Goal: Transaction & Acquisition: Purchase product/service

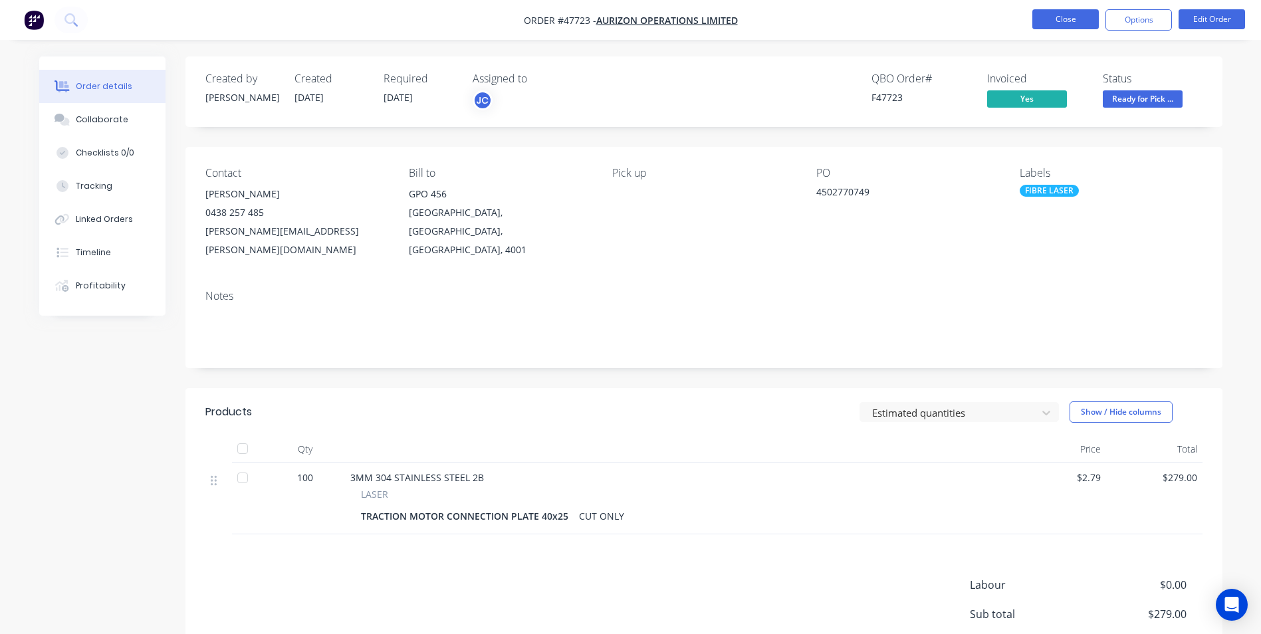
click at [1069, 19] on button "Close" at bounding box center [1065, 19] width 66 height 20
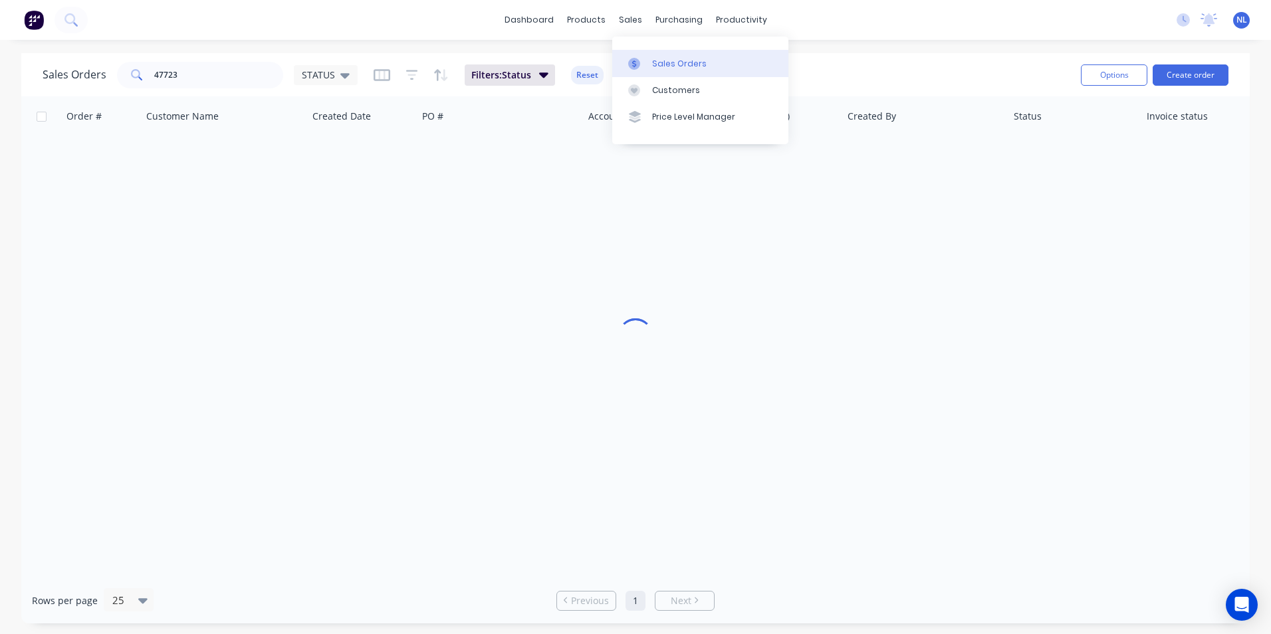
click at [660, 60] on div "Sales Orders" at bounding box center [679, 64] width 55 height 12
click at [246, 76] on input "47723" at bounding box center [219, 75] width 130 height 27
drag, startPoint x: 246, startPoint y: 76, endPoint x: -181, endPoint y: 100, distance: 427.4
click at [0, 100] on html "dashboard products sales purchasing productivity dashboard products Product Cat…" at bounding box center [635, 317] width 1271 height 634
click at [27, 29] on img at bounding box center [34, 20] width 20 height 20
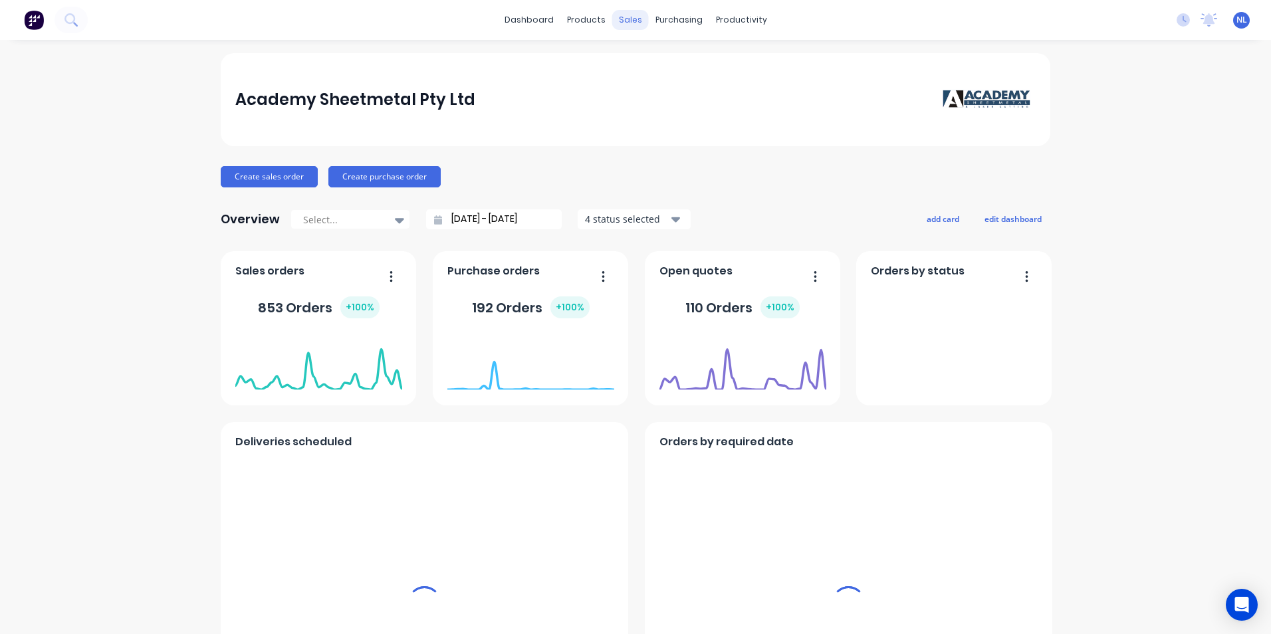
click at [631, 25] on div "sales" at bounding box center [630, 20] width 37 height 20
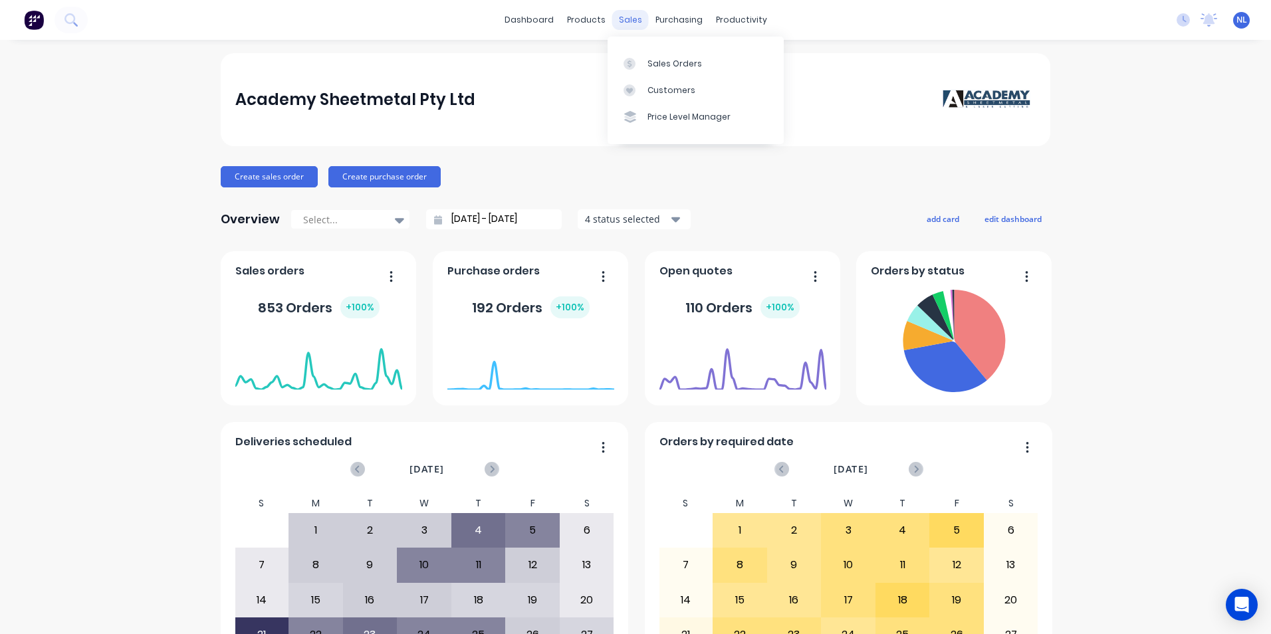
click at [631, 19] on div "sales" at bounding box center [630, 20] width 37 height 20
click at [645, 62] on link "Sales Orders" at bounding box center [696, 63] width 176 height 27
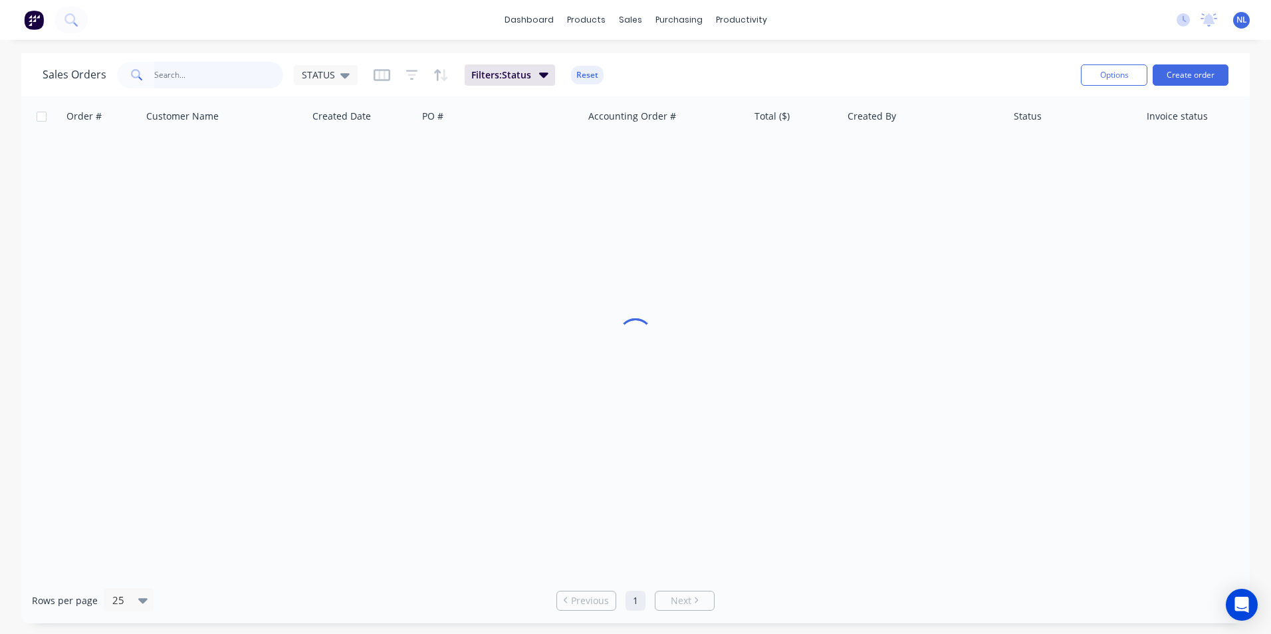
click at [209, 71] on input "text" at bounding box center [219, 75] width 130 height 27
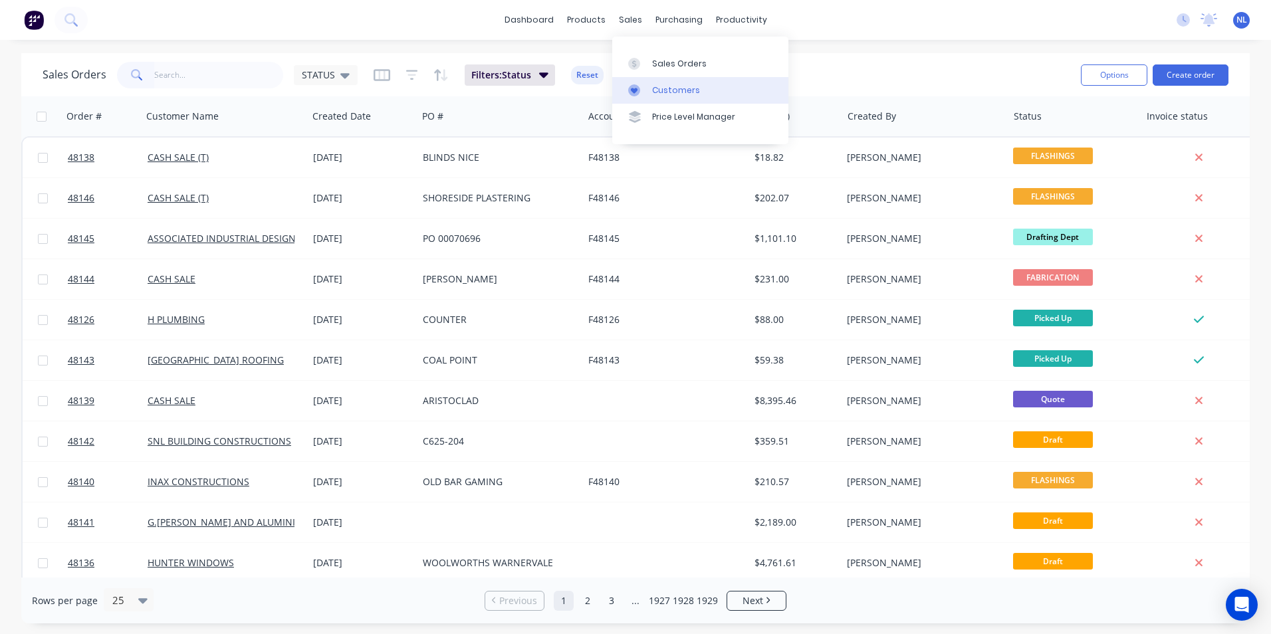
click at [646, 78] on link "Customers" at bounding box center [700, 90] width 176 height 27
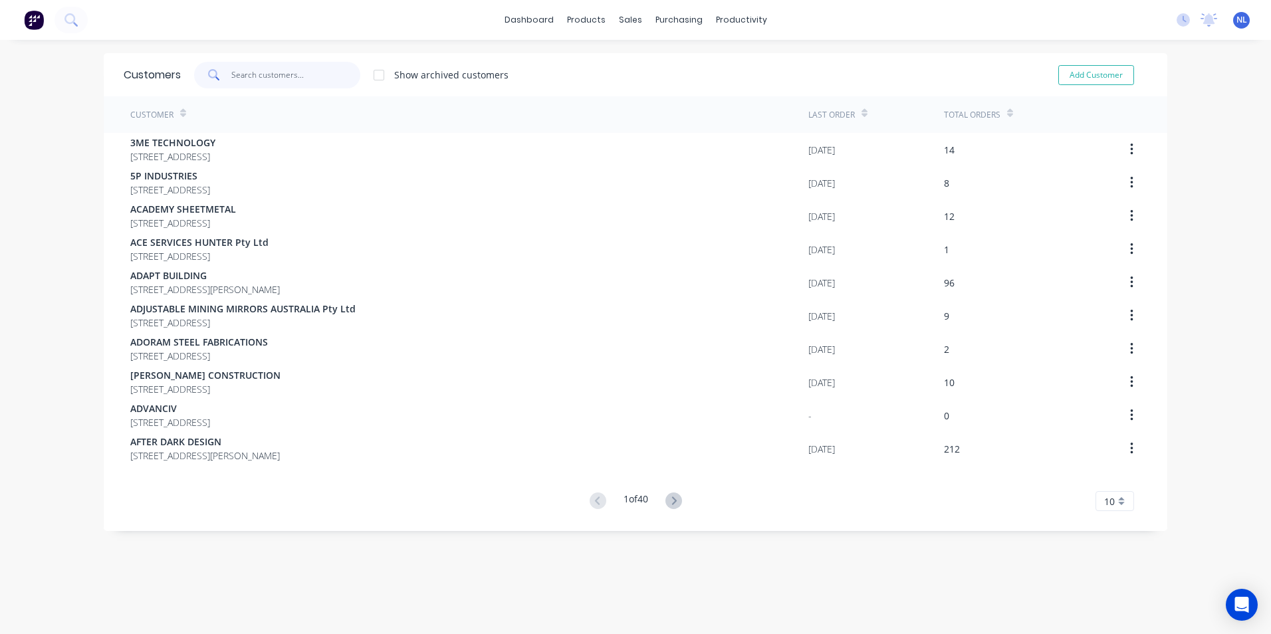
click at [246, 73] on input "text" at bounding box center [296, 75] width 130 height 27
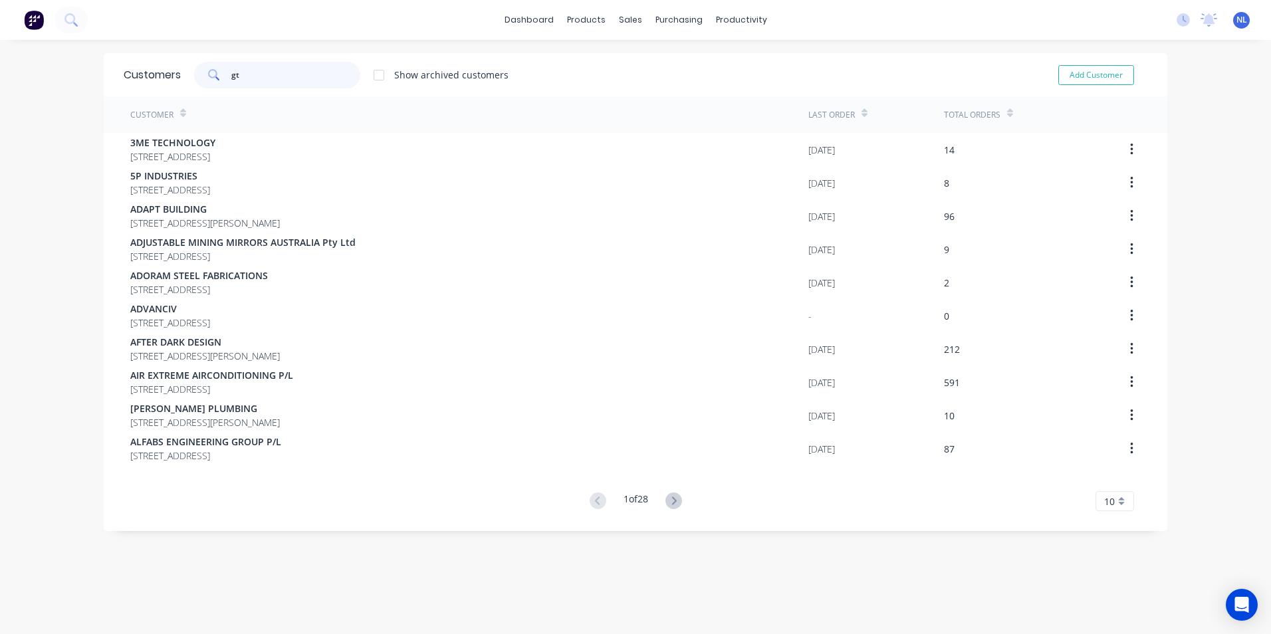
type input "gtw"
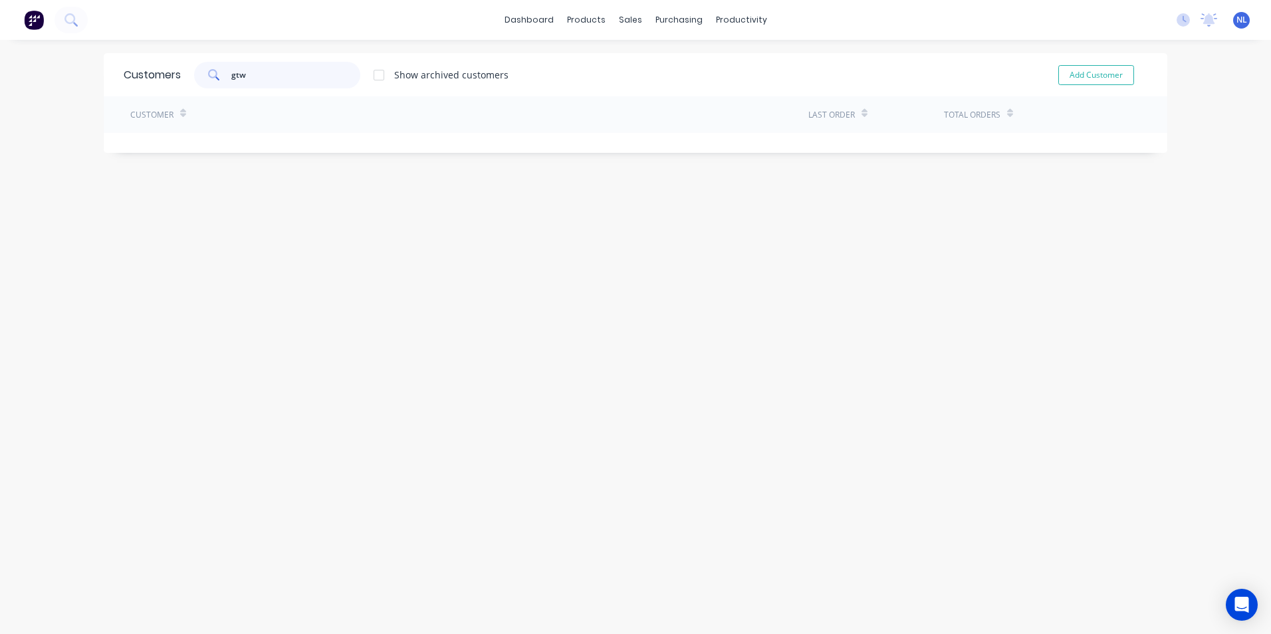
drag, startPoint x: 281, startPoint y: 63, endPoint x: 212, endPoint y: 72, distance: 69.7
click at [212, 72] on div "gtw" at bounding box center [277, 75] width 166 height 27
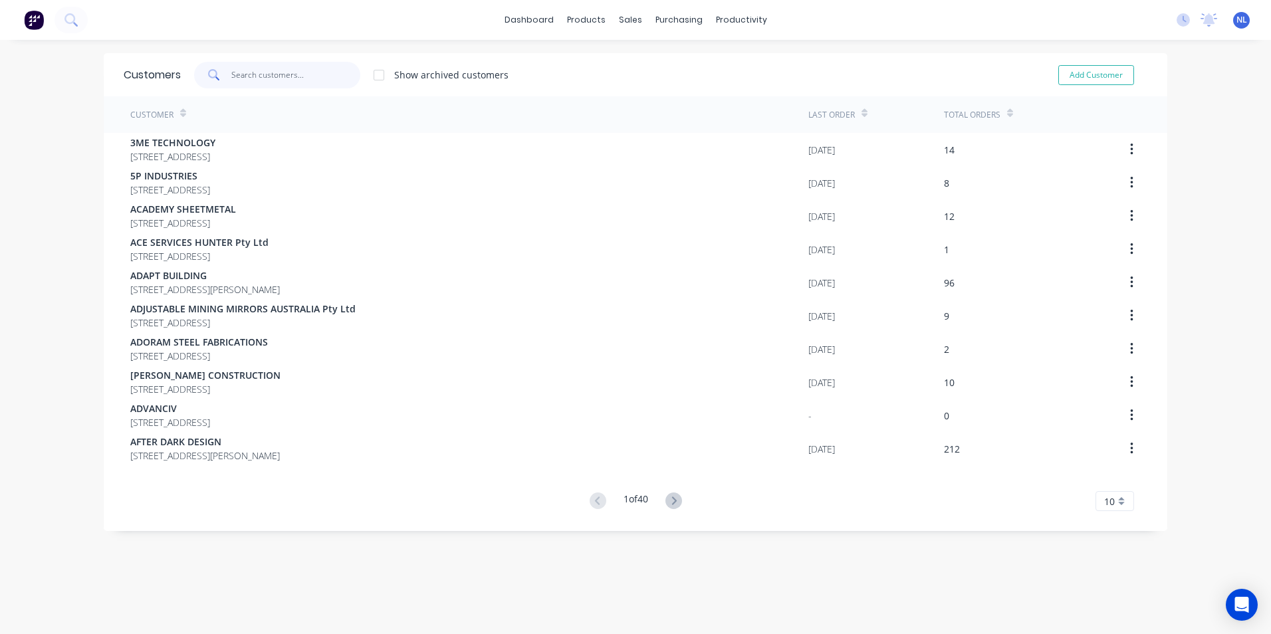
click at [303, 68] on input "text" at bounding box center [296, 75] width 130 height 27
click at [764, 68] on div "Workflow" at bounding box center [760, 64] width 40 height 12
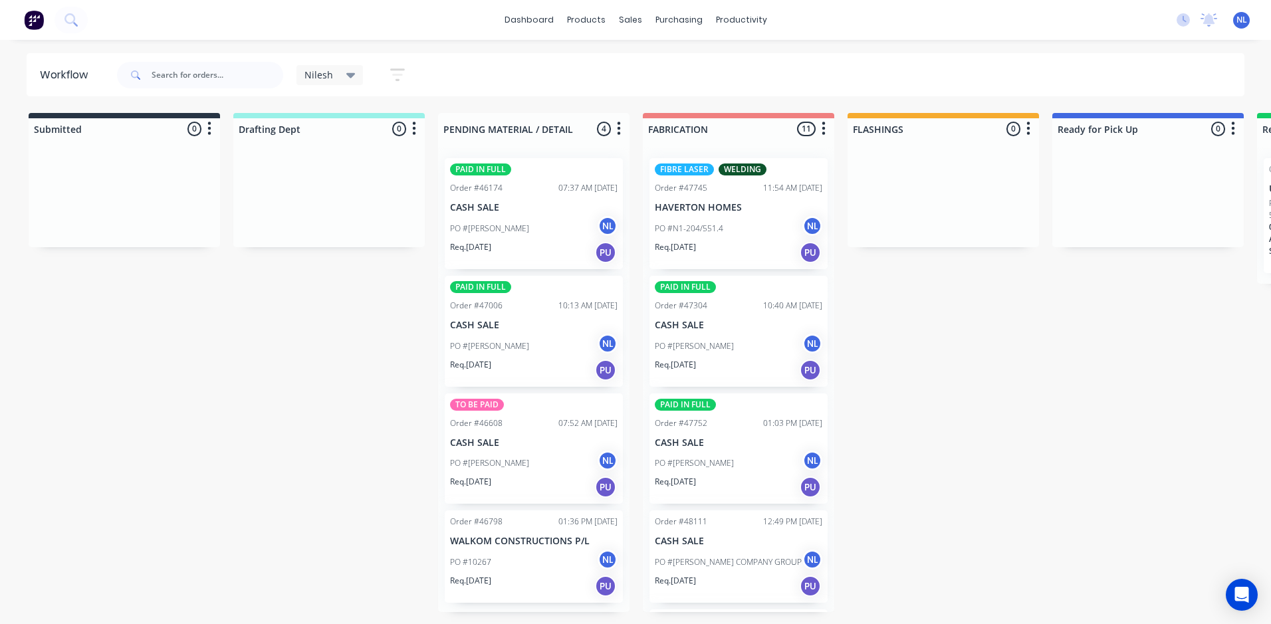
click at [364, 73] on div "[PERSON_NAME] Save new view None edit [PERSON_NAME] (Default) edit [PERSON_NAME…" at bounding box center [357, 75] width 123 height 26
click at [360, 85] on div "[PERSON_NAME] Save new view None edit [PERSON_NAME] (Default) edit [PERSON_NAME…" at bounding box center [357, 75] width 123 height 26
click at [352, 78] on icon at bounding box center [350, 75] width 9 height 15
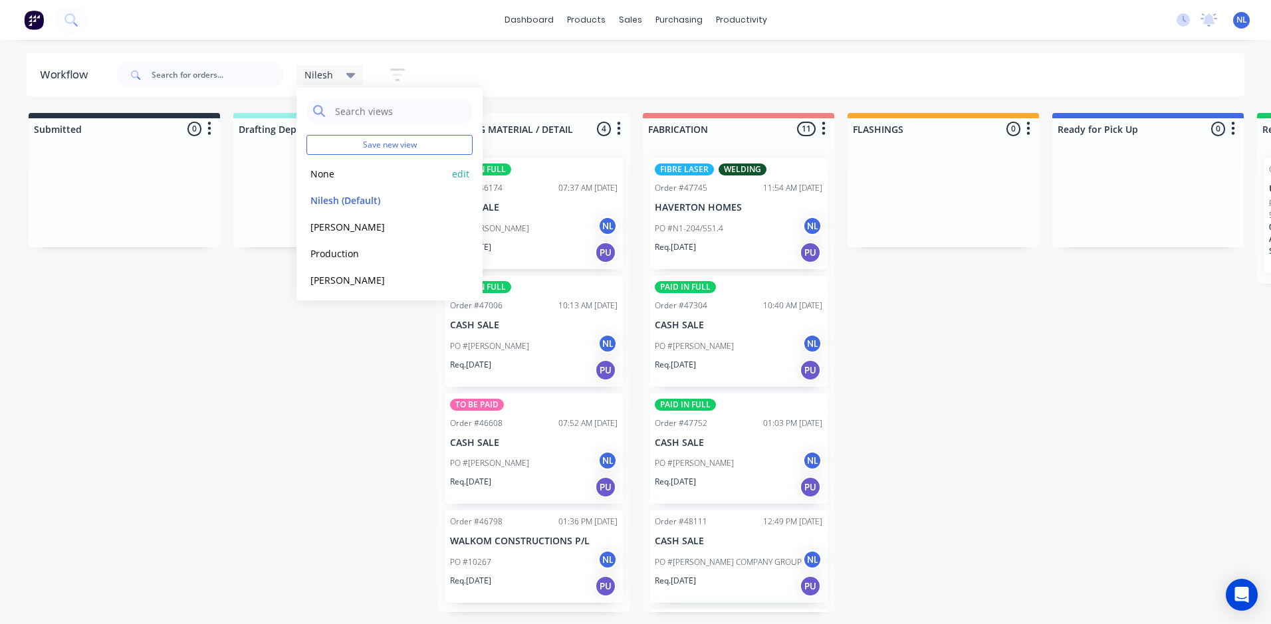
click at [376, 177] on button "None" at bounding box center [377, 173] width 142 height 15
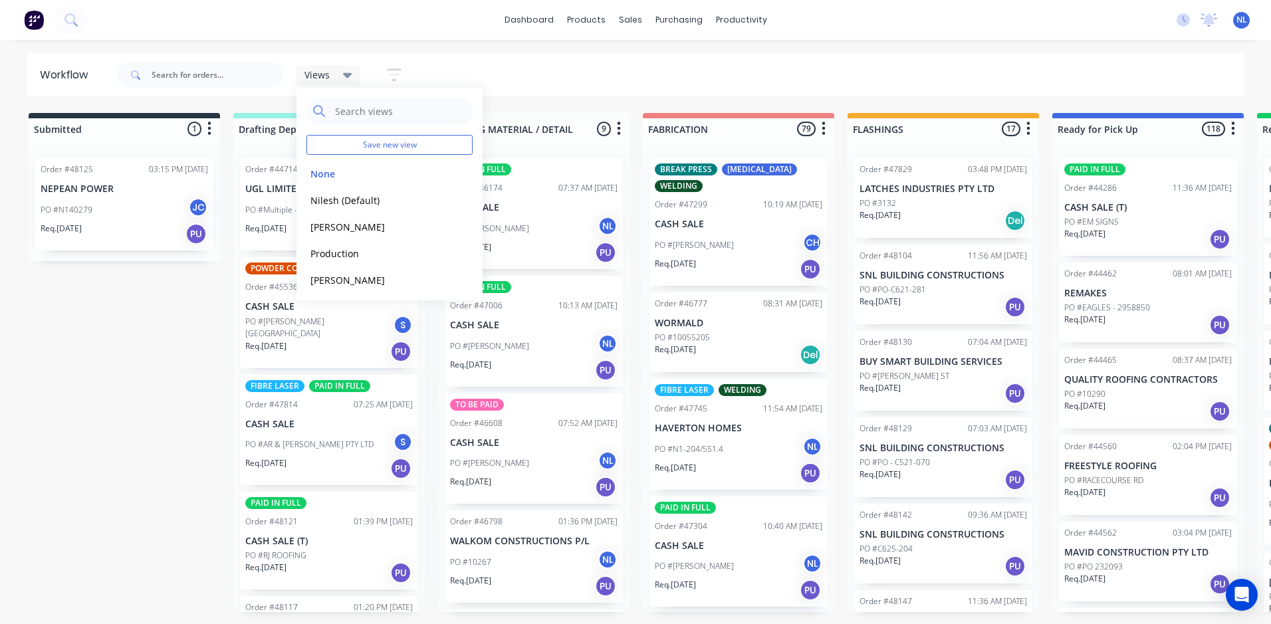
click at [172, 368] on div "Submitted 1 Sort By Created date Required date Order number Customer name Most …" at bounding box center [1098, 362] width 2217 height 499
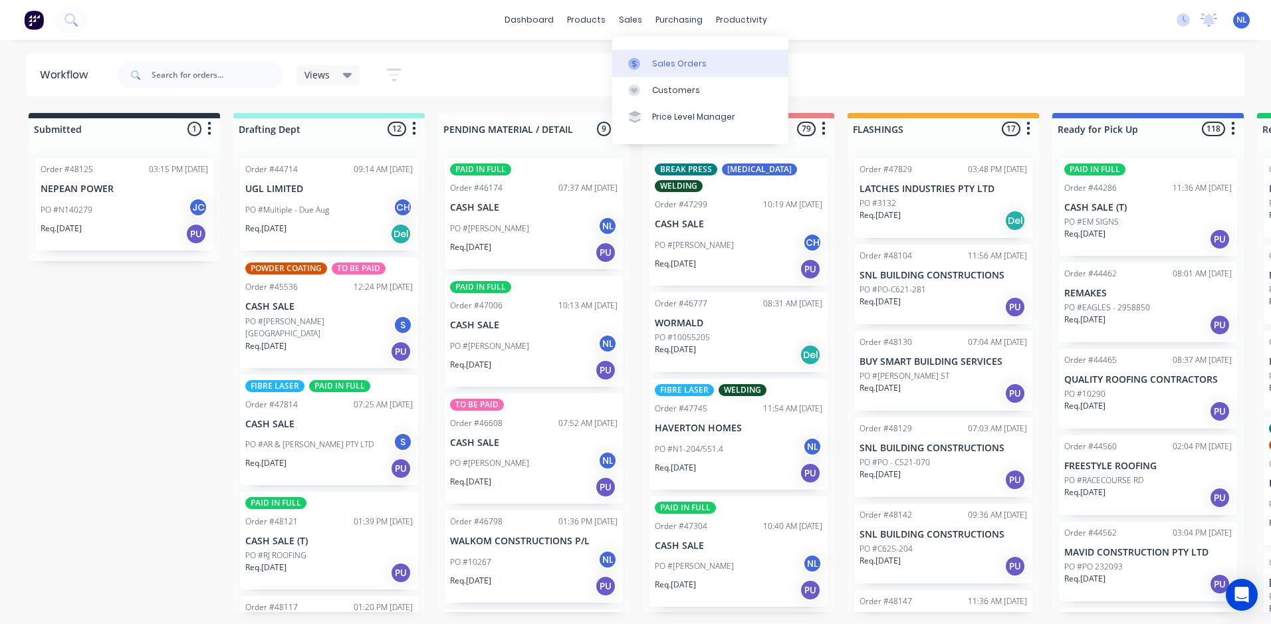
click at [651, 62] on link "Sales Orders" at bounding box center [700, 63] width 176 height 27
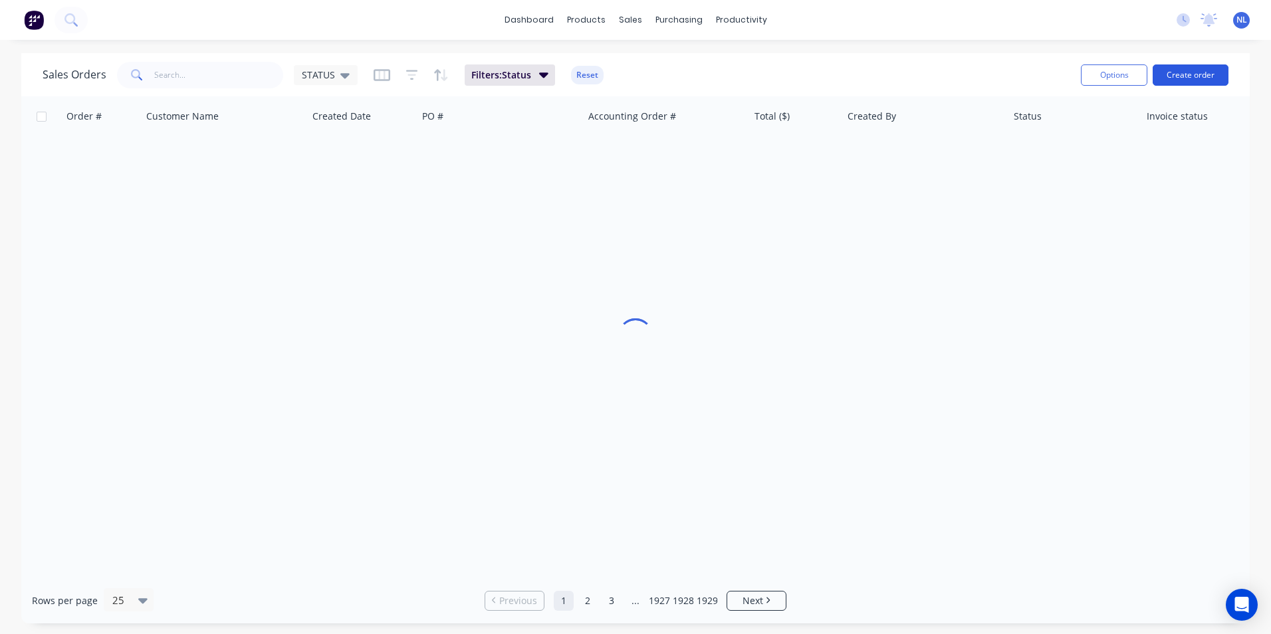
click at [1179, 80] on button "Create order" at bounding box center [1191, 74] width 76 height 21
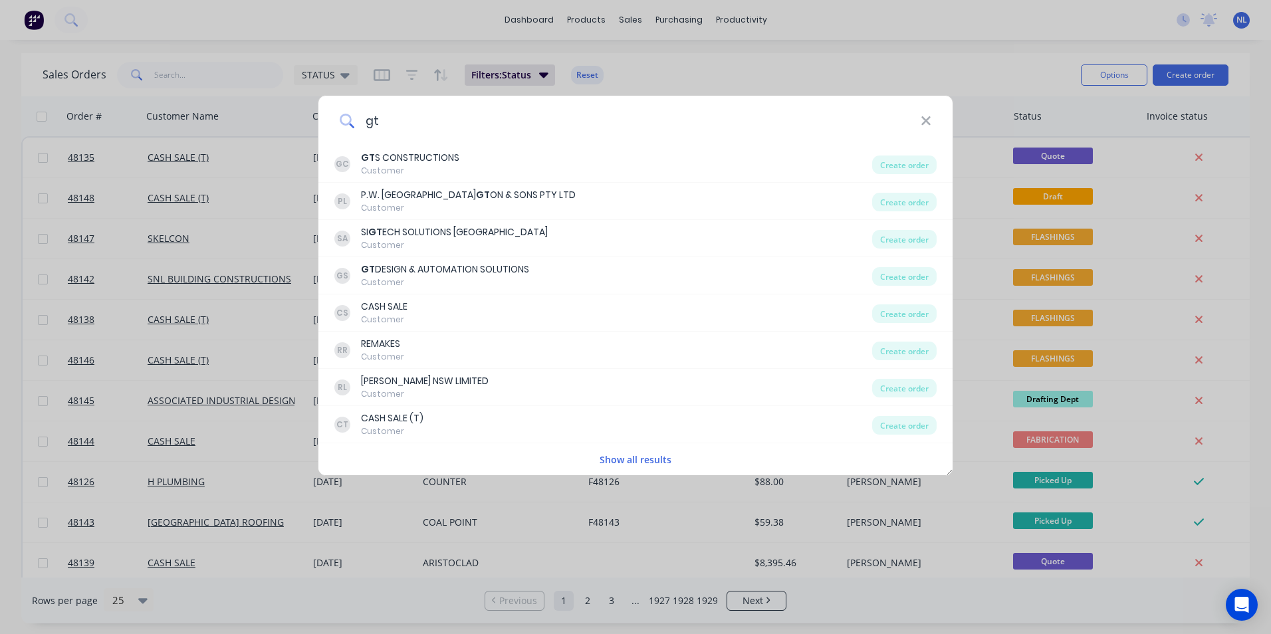
type input "gtw"
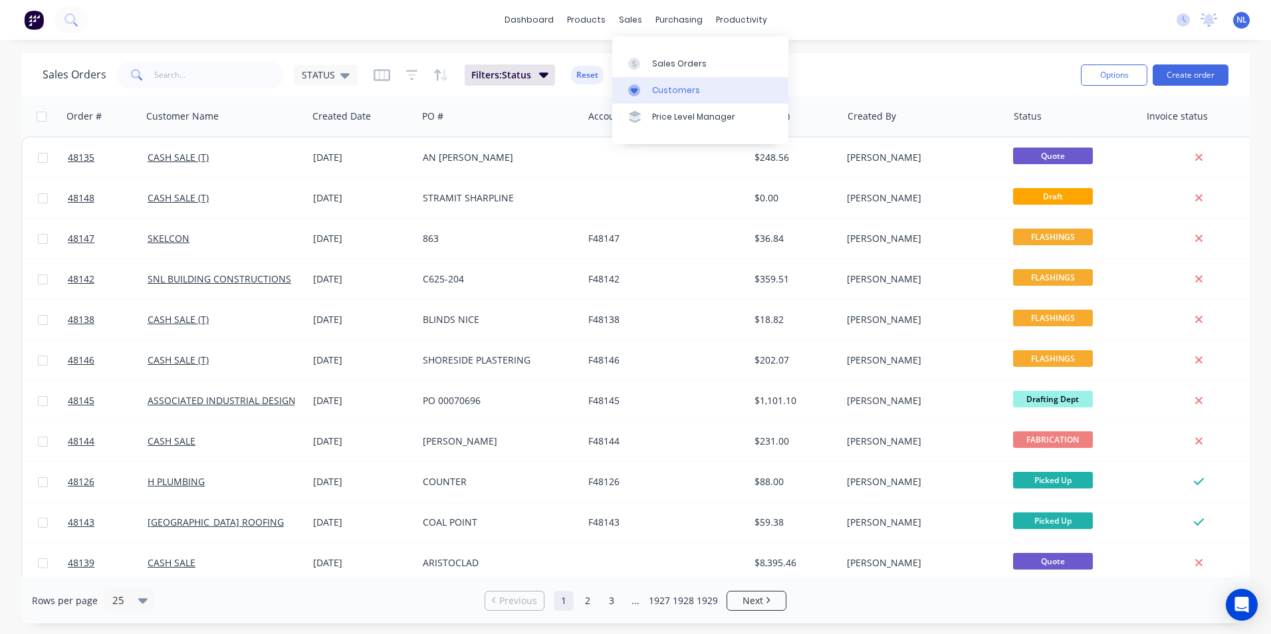
click at [655, 82] on link "Customers" at bounding box center [700, 90] width 176 height 27
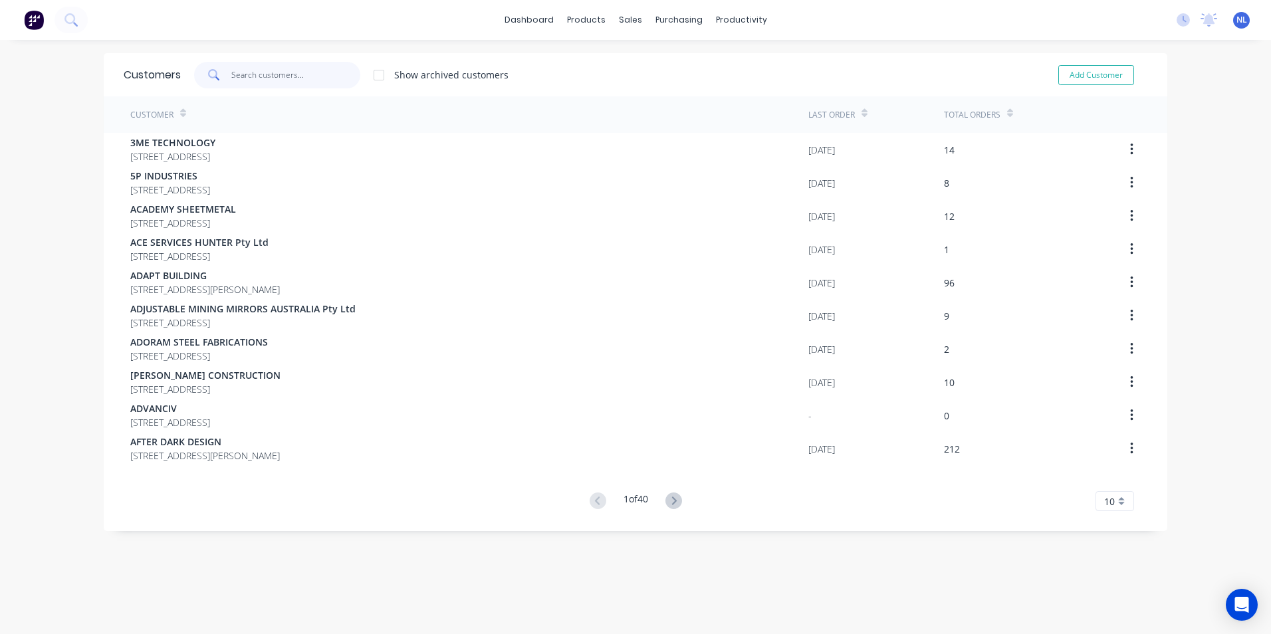
click at [293, 68] on input "text" at bounding box center [296, 75] width 130 height 27
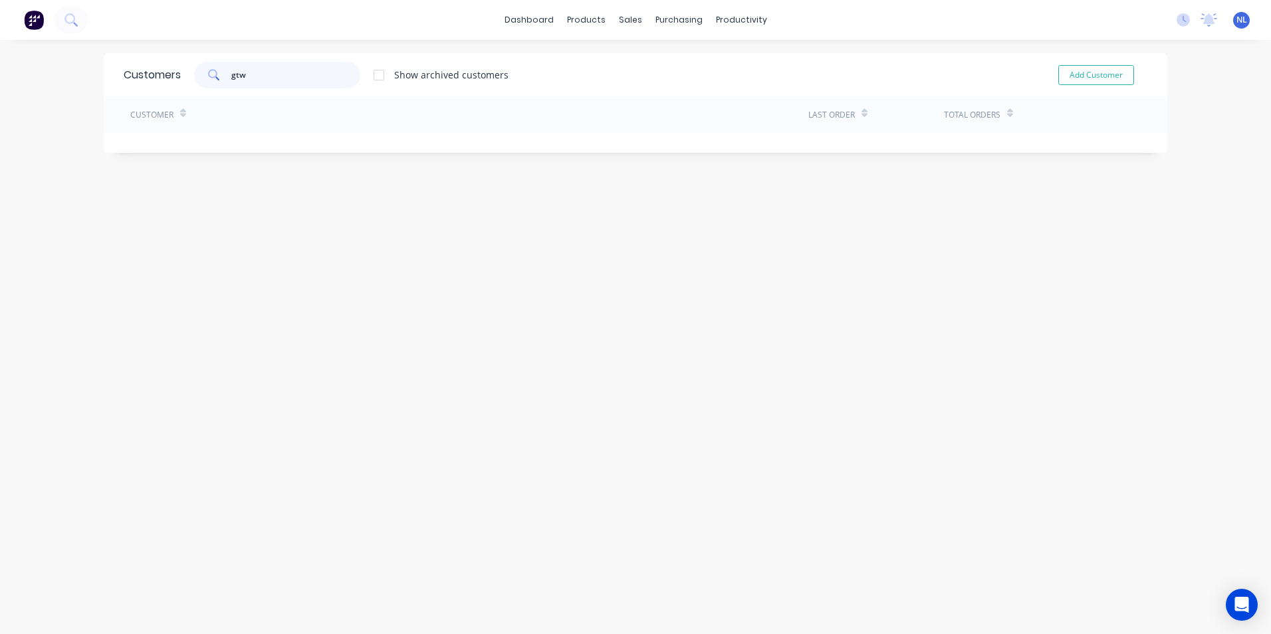
drag, startPoint x: 295, startPoint y: 78, endPoint x: 241, endPoint y: 77, distance: 54.5
click at [241, 77] on input "gtw" at bounding box center [296, 75] width 130 height 27
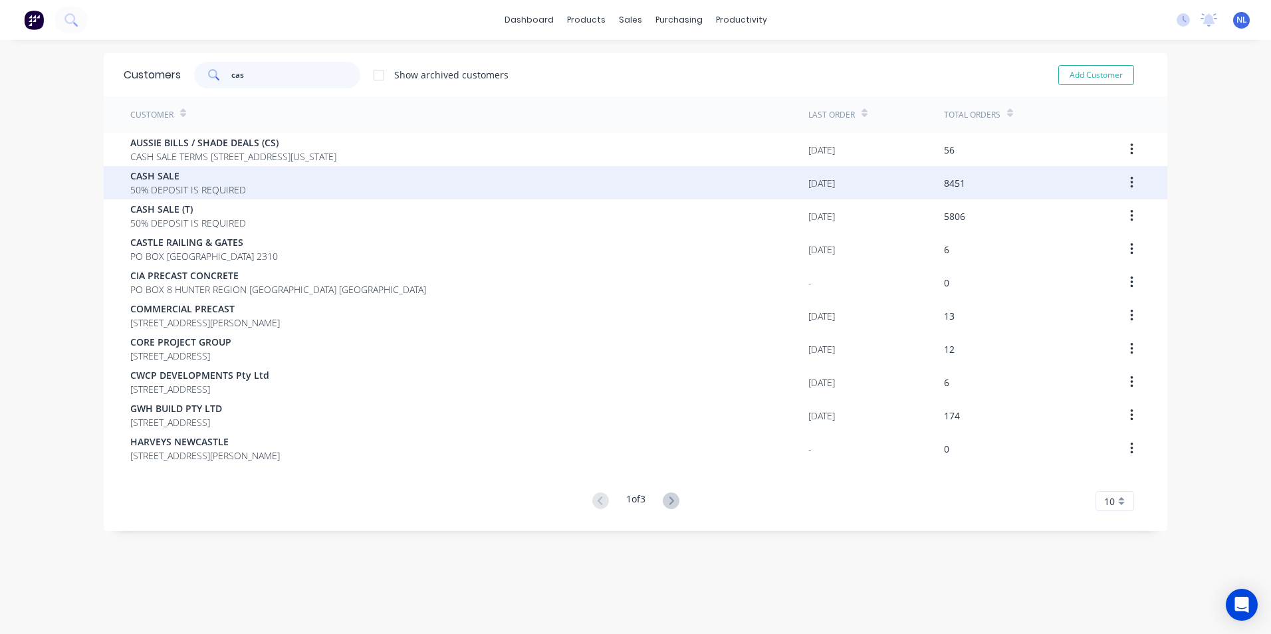
type input "cas"
click at [292, 182] on div "CASH SALE 50% DEPOSIT IS REQUIRED" at bounding box center [469, 182] width 678 height 33
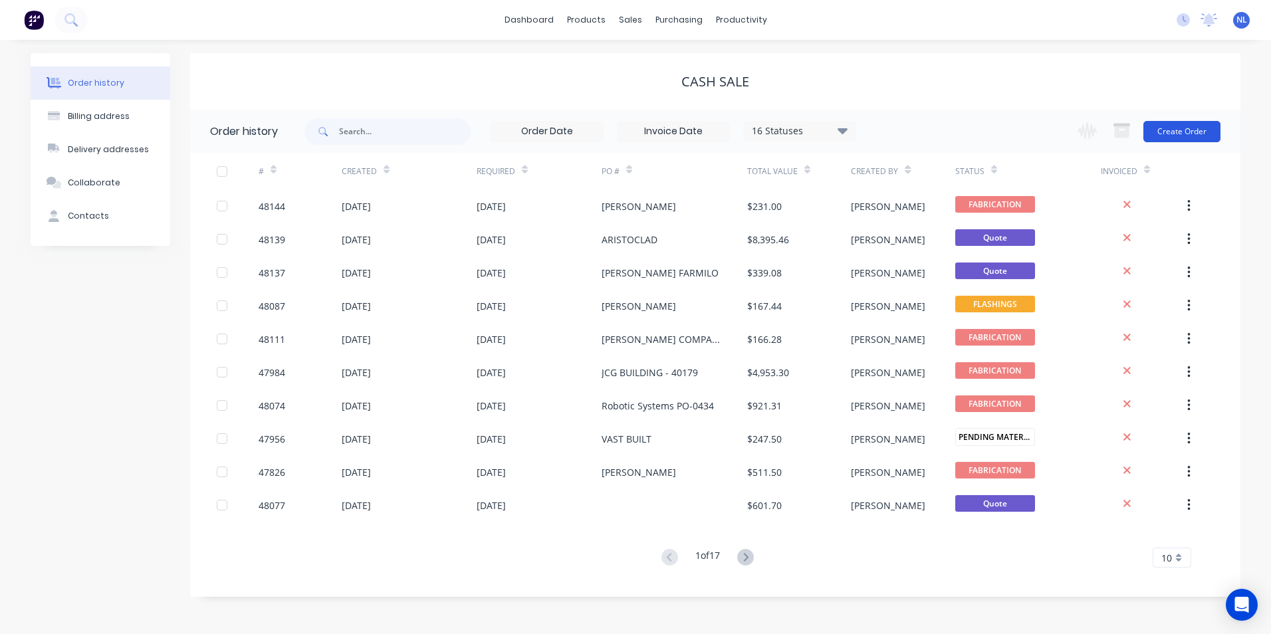
click at [1167, 128] on button "Create Order" at bounding box center [1181, 131] width 77 height 21
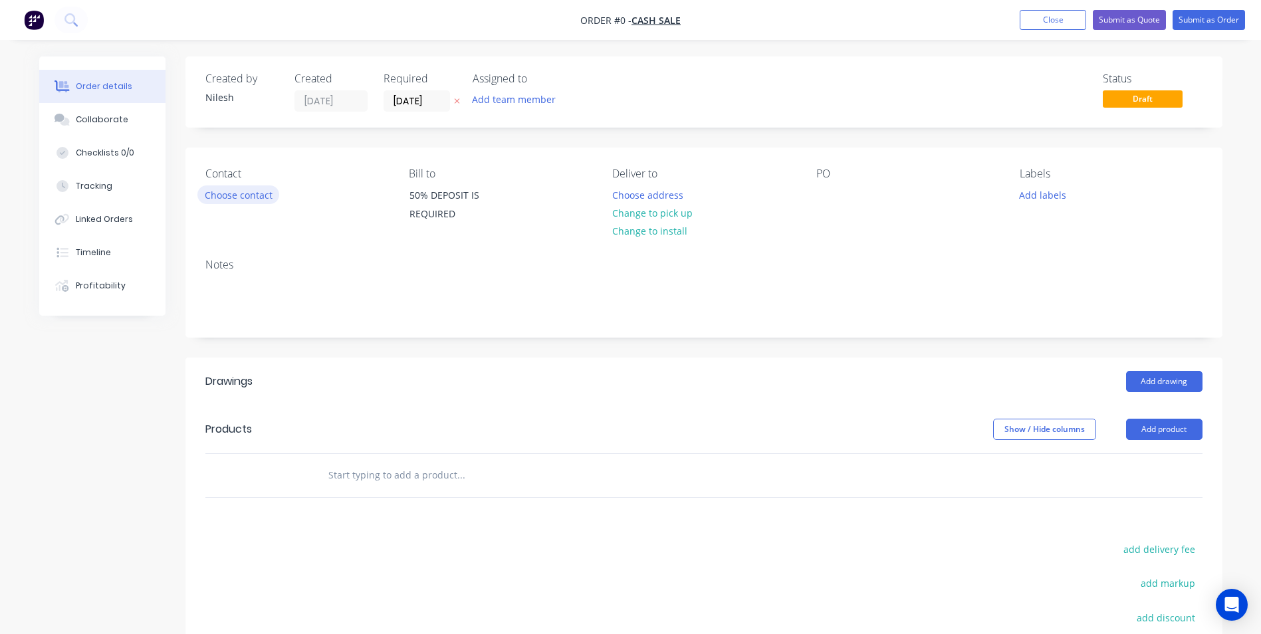
click at [247, 197] on button "Choose contact" at bounding box center [238, 194] width 82 height 18
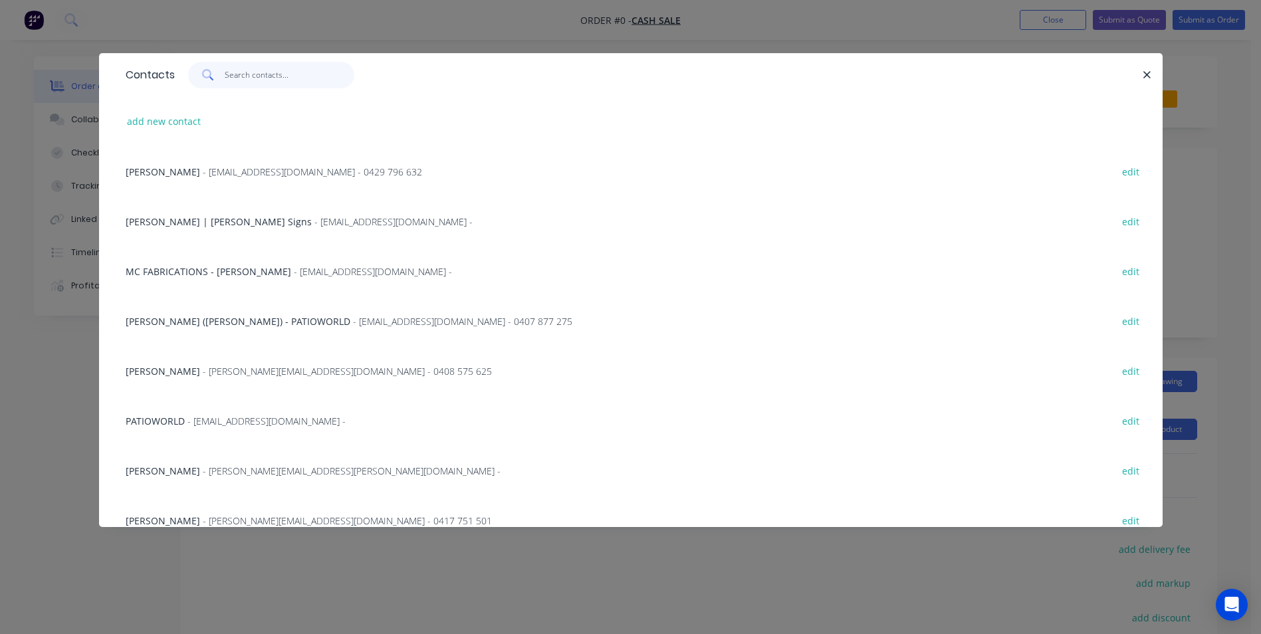
click at [261, 79] on input "text" at bounding box center [290, 75] width 130 height 27
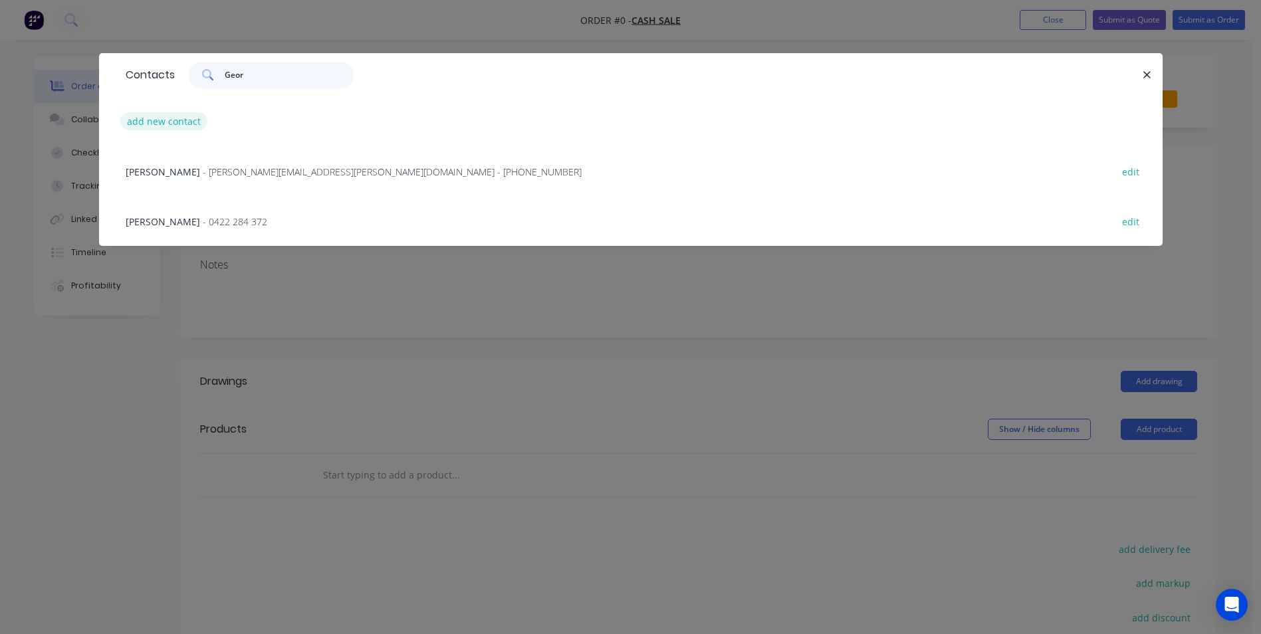
type input "Geor"
click at [165, 125] on button "add new contact" at bounding box center [164, 121] width 88 height 18
select select "AU"
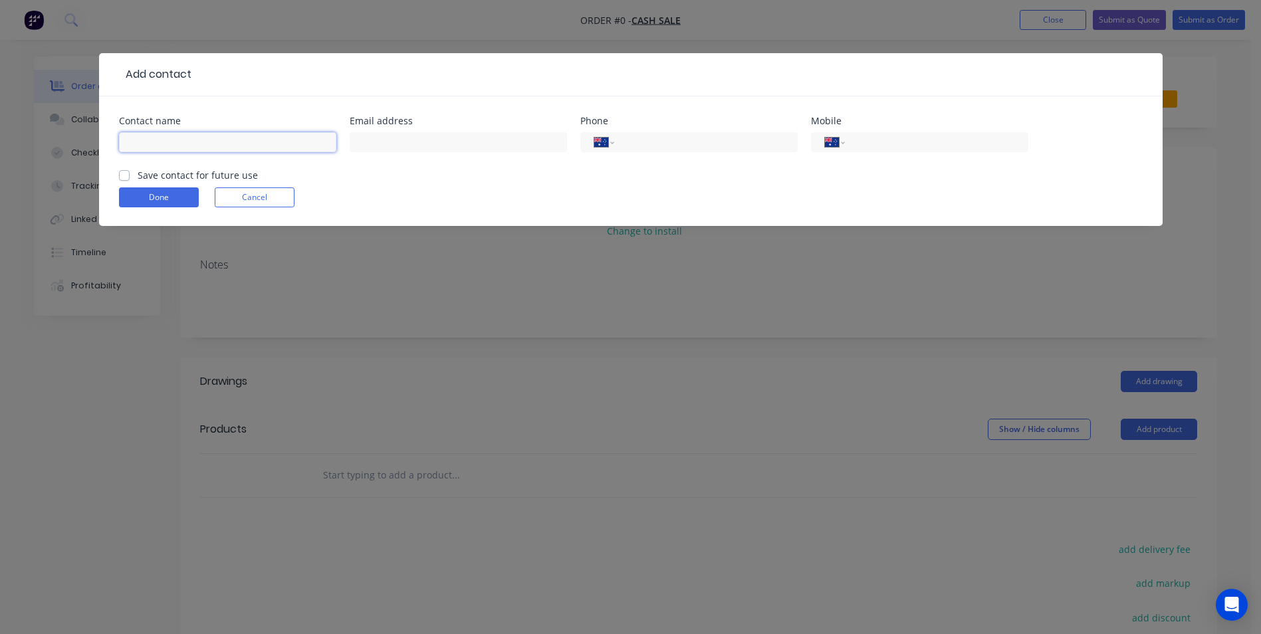
click at [227, 144] on input "text" at bounding box center [227, 142] width 217 height 20
type input "[PERSON_NAME]"
click at [431, 142] on input "text" at bounding box center [458, 142] width 217 height 20
paste input "[EMAIL_ADDRESS][DOMAIN_NAME]"
type input "[EMAIL_ADDRESS][DOMAIN_NAME]"
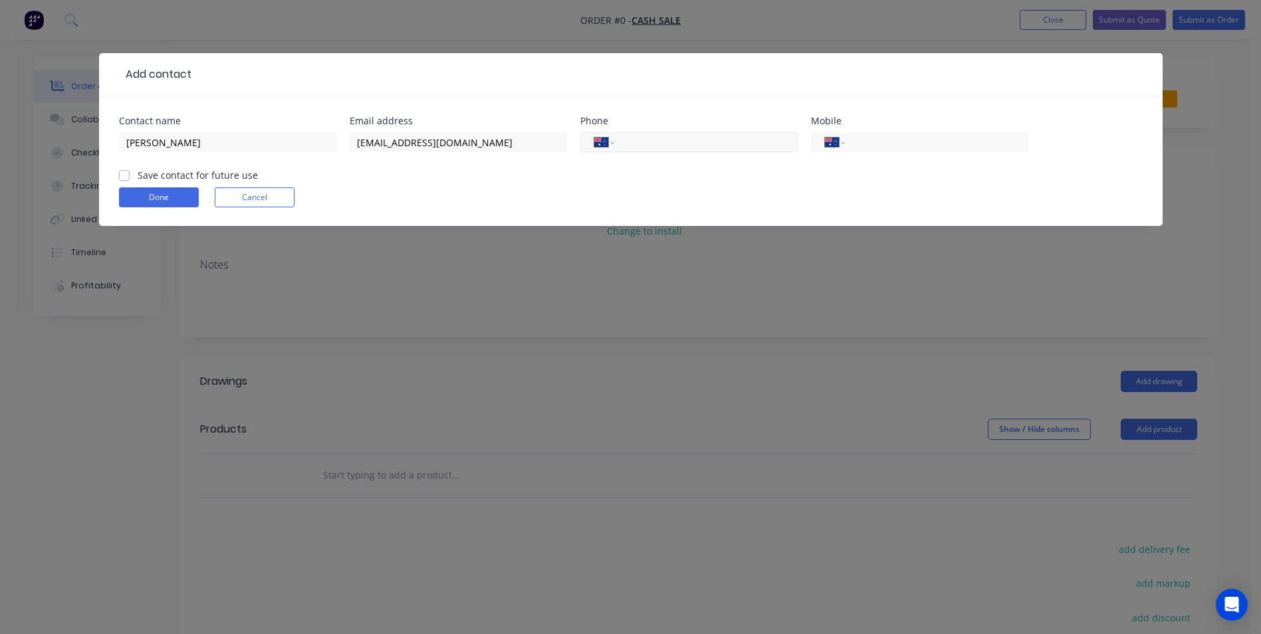
click at [629, 152] on div "International [GEOGRAPHIC_DATA] [GEOGRAPHIC_DATA] [GEOGRAPHIC_DATA] [GEOGRAPHIC…" at bounding box center [688, 142] width 217 height 20
click at [847, 136] on div "International [GEOGRAPHIC_DATA] [GEOGRAPHIC_DATA] [GEOGRAPHIC_DATA] [GEOGRAPHIC…" at bounding box center [919, 142] width 217 height 20
click at [859, 136] on input "tel" at bounding box center [934, 142] width 160 height 15
paste input "tel"
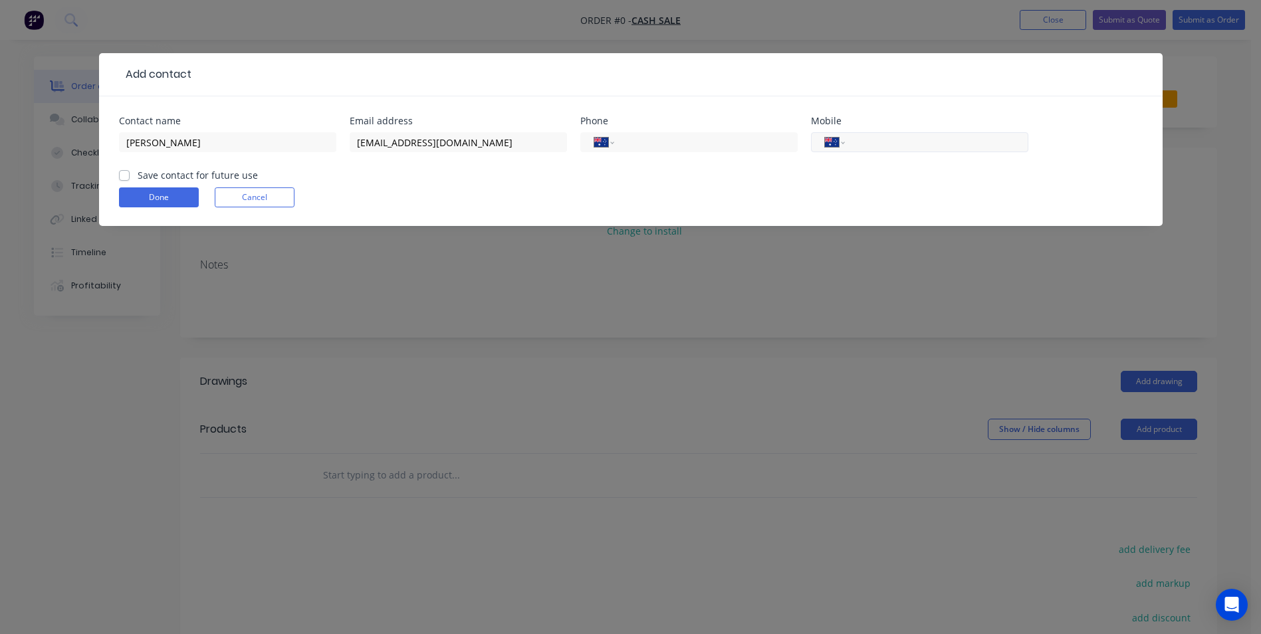
click at [895, 133] on div "International [GEOGRAPHIC_DATA] [GEOGRAPHIC_DATA] [GEOGRAPHIC_DATA] [GEOGRAPHIC…" at bounding box center [919, 142] width 217 height 20
click at [886, 142] on input "tel" at bounding box center [934, 142] width 160 height 15
paste input "0418 412 049"
type input "0418 412 049"
click at [228, 145] on input "[PERSON_NAME]" at bounding box center [227, 142] width 217 height 20
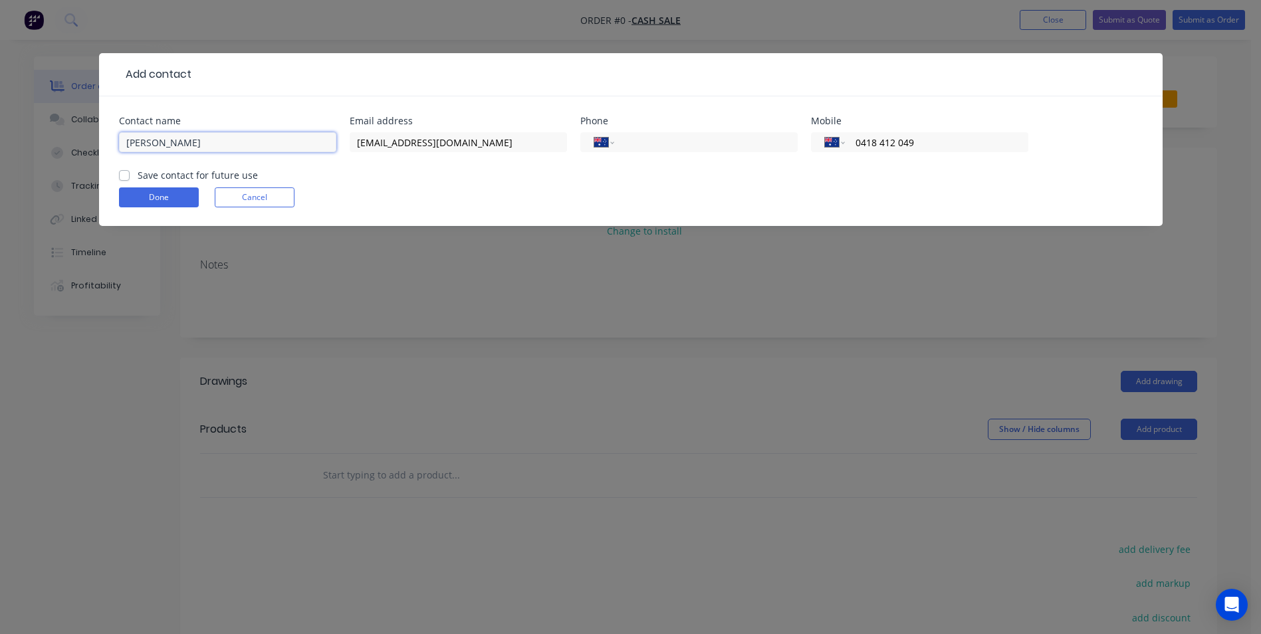
drag, startPoint x: 262, startPoint y: 147, endPoint x: -83, endPoint y: 181, distance: 346.6
click at [0, 181] on html "Order #0 - CASH SALE Add product Close Submit as Quote Submit as Order Order de…" at bounding box center [630, 404] width 1261 height 808
paste input "[PERSON_NAME]"
type input "[PERSON_NAME]"
click at [186, 181] on label "Save contact for future use" at bounding box center [198, 175] width 120 height 14
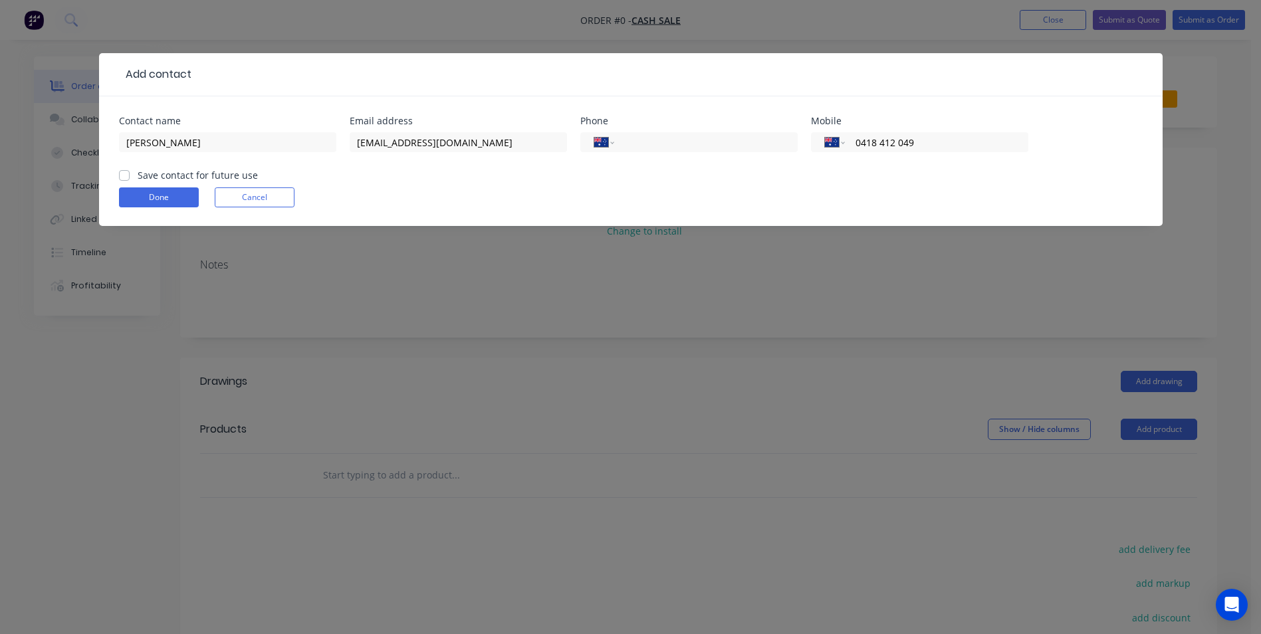
click at [130, 181] on input "Save contact for future use" at bounding box center [124, 174] width 11 height 13
checkbox input "true"
click at [168, 201] on button "Done" at bounding box center [159, 197] width 80 height 20
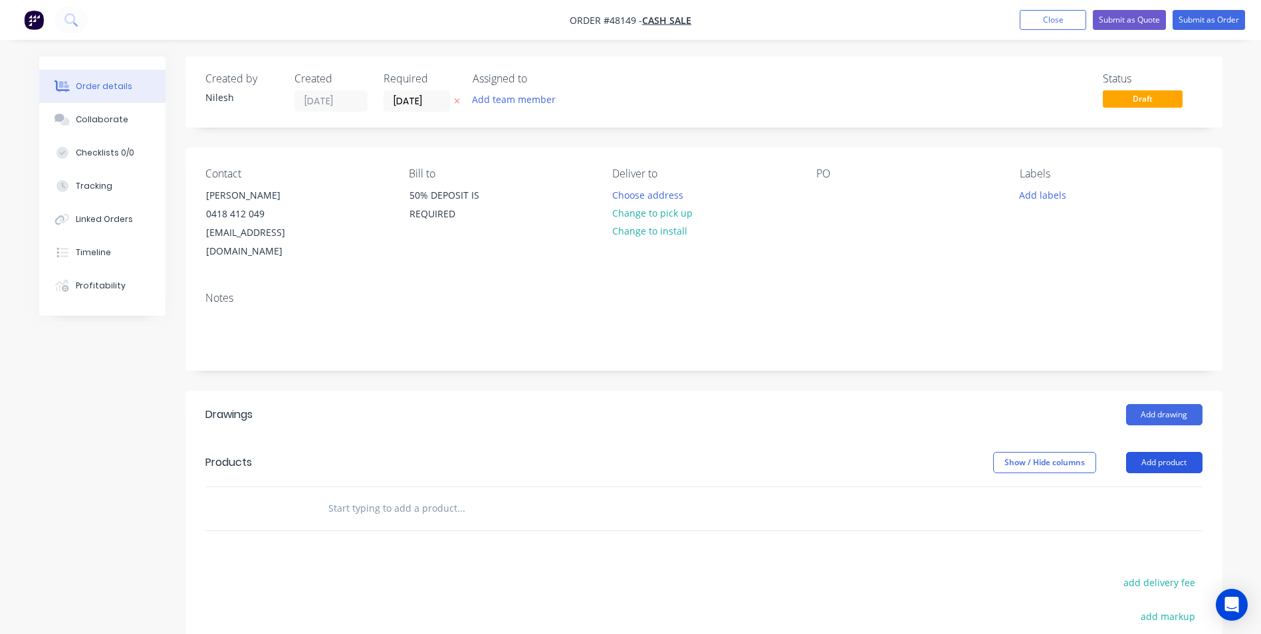
click at [1146, 452] on button "Add product" at bounding box center [1164, 462] width 76 height 21
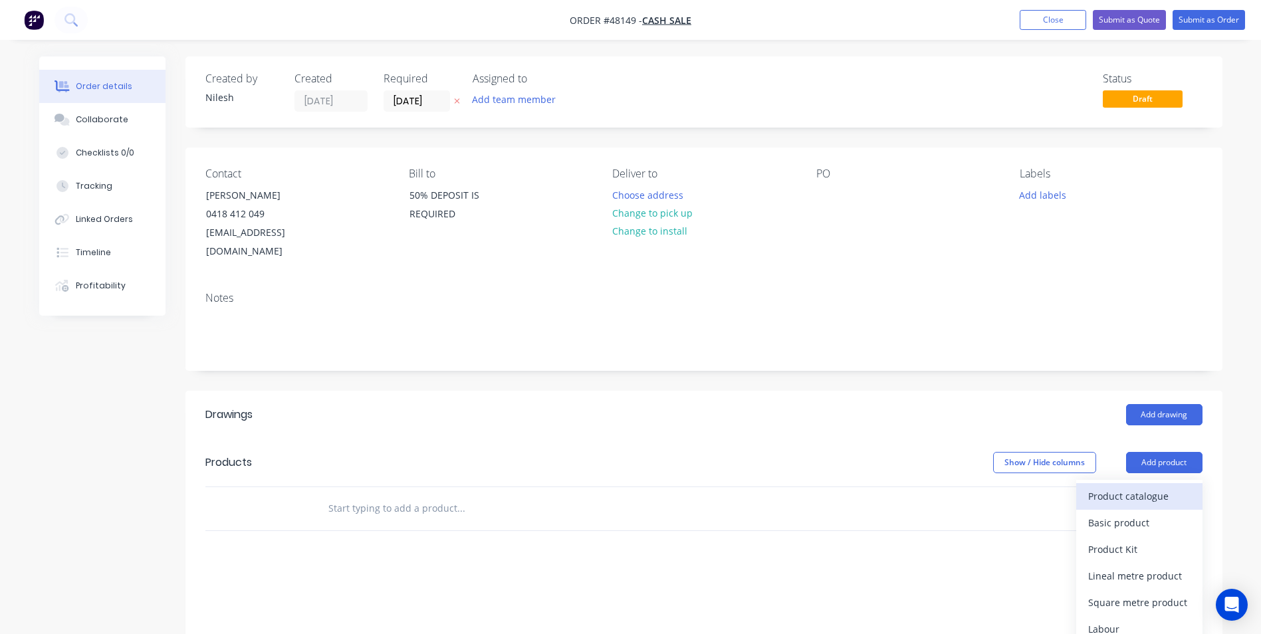
click at [1131, 487] on div "Product catalogue" at bounding box center [1139, 496] width 102 height 19
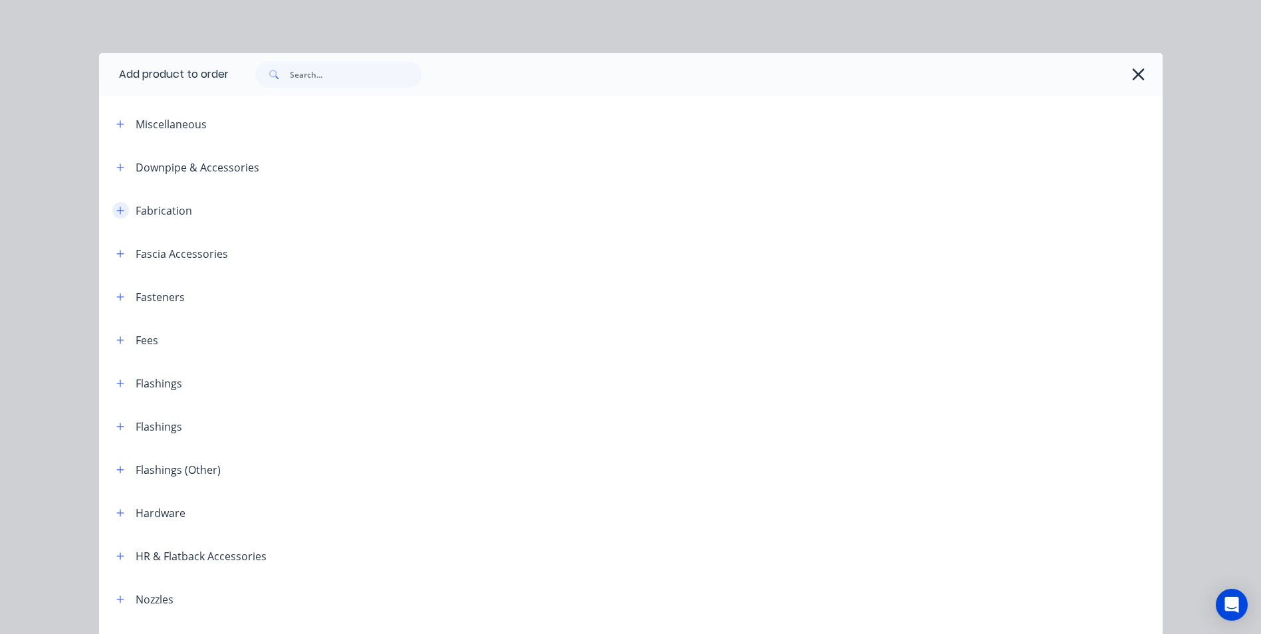
click at [112, 205] on button "button" at bounding box center [120, 210] width 17 height 17
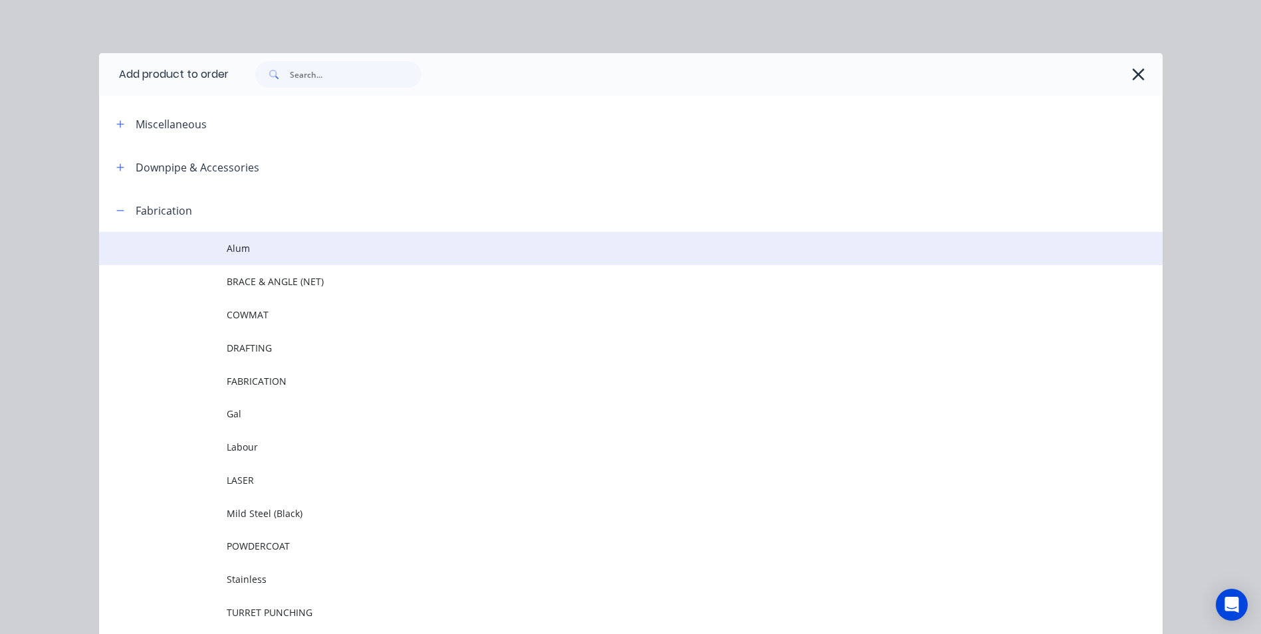
click at [238, 246] on span "Alum" at bounding box center [601, 248] width 748 height 14
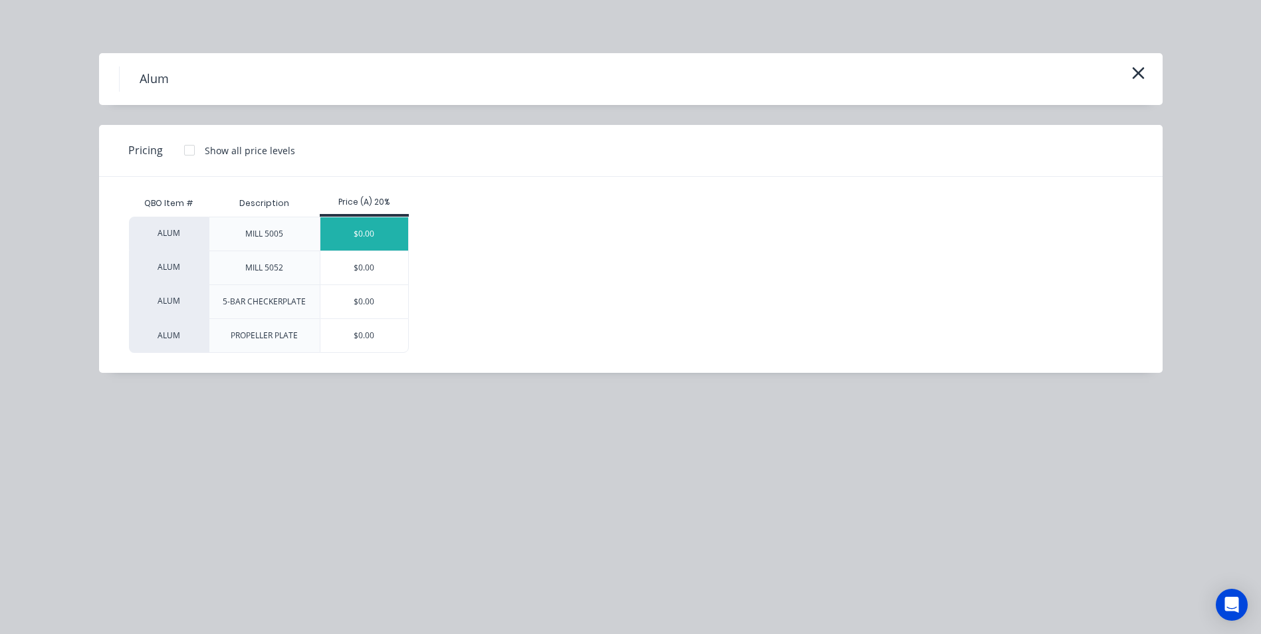
click at [375, 233] on div "$0.00" at bounding box center [364, 233] width 88 height 33
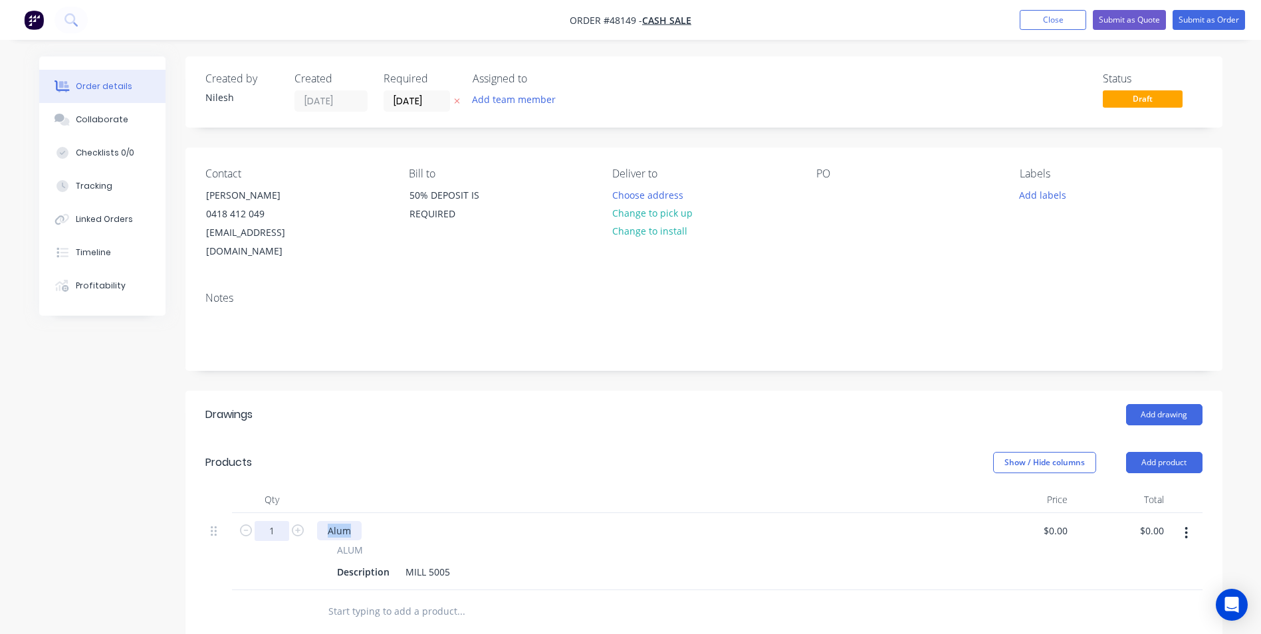
drag, startPoint x: 354, startPoint y: 514, endPoint x: 275, endPoint y: 512, distance: 79.1
click at [275, 513] on div "1 Alum ALUM Description MILL 5005 $0.00 $0.00 $0.00 $0.00" at bounding box center [703, 551] width 997 height 77
drag, startPoint x: 330, startPoint y: 512, endPoint x: 351, endPoint y: 511, distance: 21.3
click at [330, 521] on div "Alum" at bounding box center [339, 530] width 45 height 19
click at [355, 521] on div "Alum" at bounding box center [339, 530] width 45 height 19
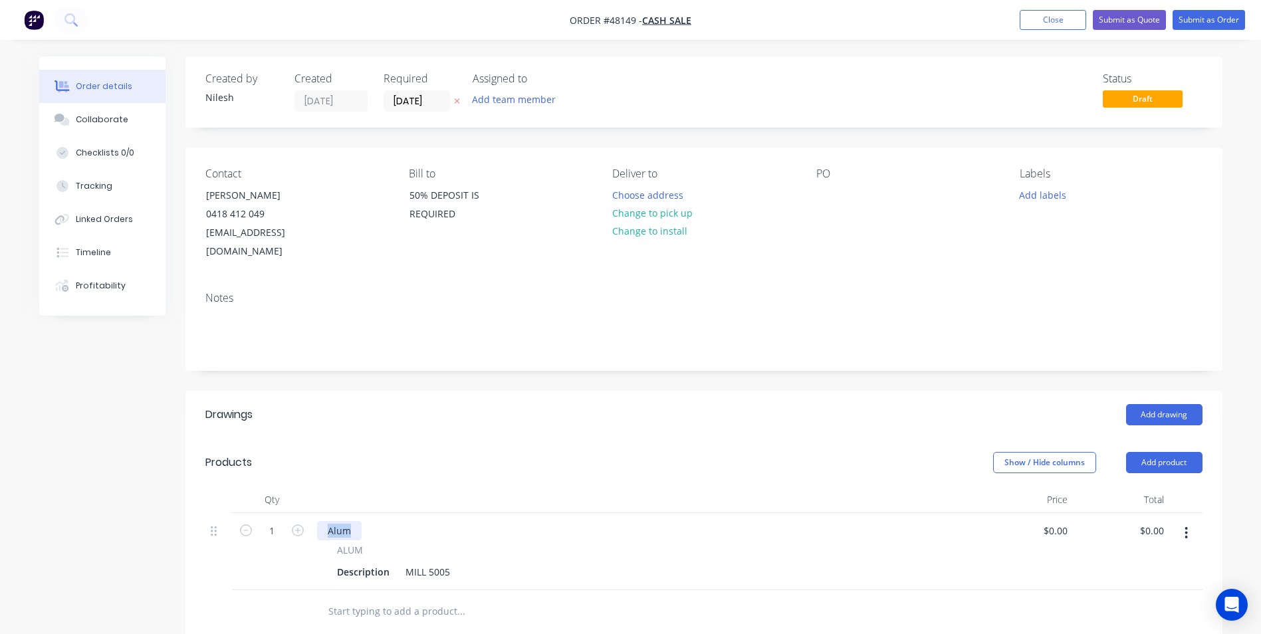
drag, startPoint x: 355, startPoint y: 511, endPoint x: 187, endPoint y: 509, distance: 168.2
click at [187, 509] on div "Qty Price Total 1 Alum ALUM Description MILL 5005 $0.00 $0.00 $0.00 $0.00" at bounding box center [703, 560] width 1037 height 147
drag, startPoint x: 392, startPoint y: 556, endPoint x: 261, endPoint y: 566, distance: 131.4
click at [265, 566] on div "1 SPA POOL COLLAR ALUM Description MILL 5005 $0.00 $0.00 $0.00 $0.00" at bounding box center [703, 551] width 997 height 77
click at [378, 562] on div "Description" at bounding box center [363, 571] width 63 height 19
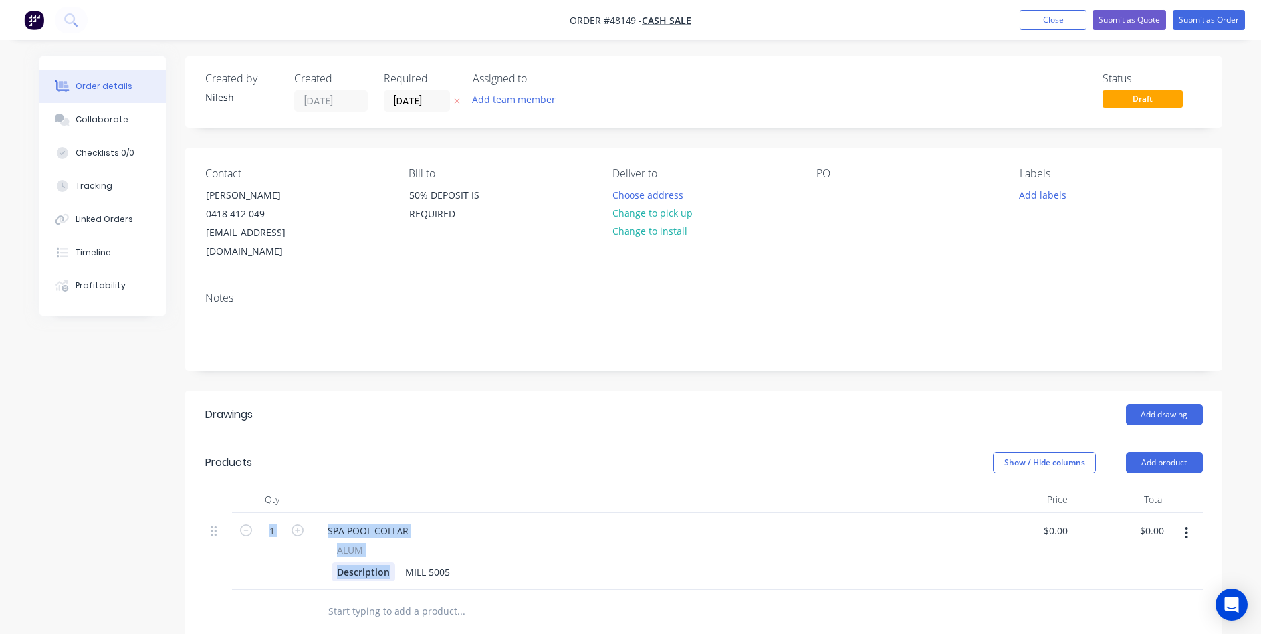
click at [386, 562] on div "Description" at bounding box center [363, 571] width 63 height 19
drag, startPoint x: 388, startPoint y: 554, endPoint x: 318, endPoint y: 558, distance: 70.6
click at [318, 558] on div "ALUM Description MILL 5005" at bounding box center [644, 562] width 654 height 39
click at [288, 521] on input "1" at bounding box center [272, 531] width 35 height 20
click at [300, 524] on icon "button" at bounding box center [298, 530] width 12 height 12
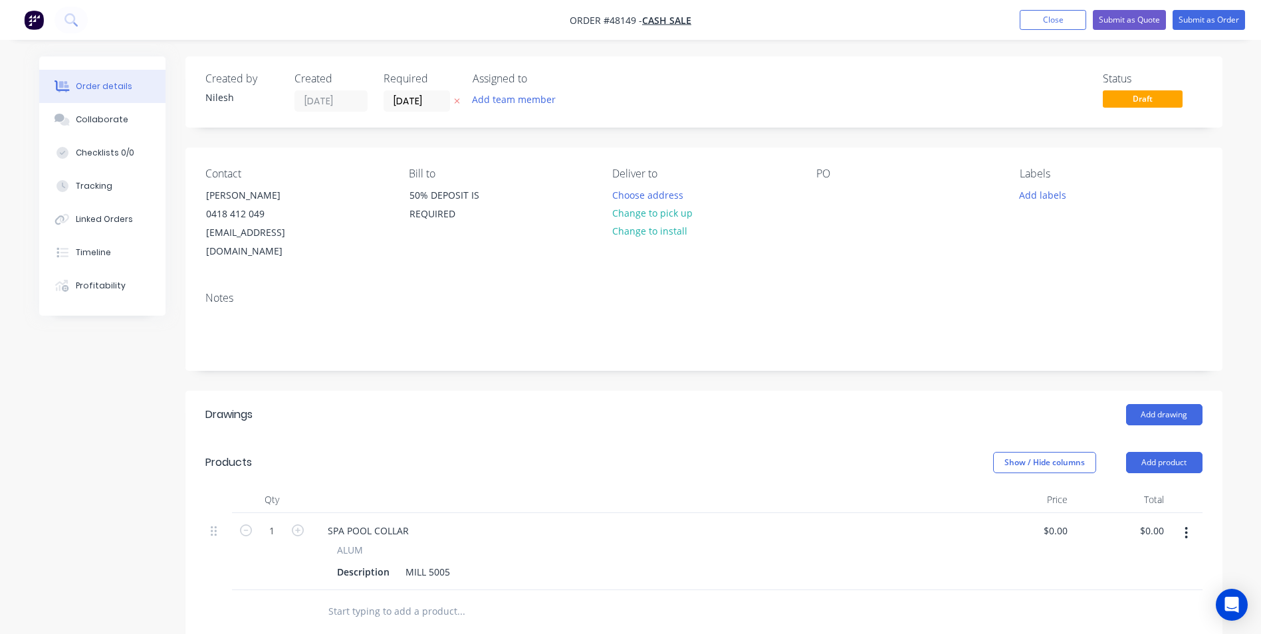
type input "2"
click at [342, 513] on div "SPA POOL COLLAR ALUM Description MILL 5005" at bounding box center [644, 551] width 665 height 77
drag, startPoint x: 392, startPoint y: 553, endPoint x: 303, endPoint y: 558, distance: 89.2
click at [303, 558] on div "2 SPA POOL COLLAR ALUM Description MILL 5005 $0.00 $0.00 $0.00 $0.00" at bounding box center [703, 551] width 997 height 77
click at [415, 562] on div "MILL 5005" at bounding box center [438, 571] width 55 height 19
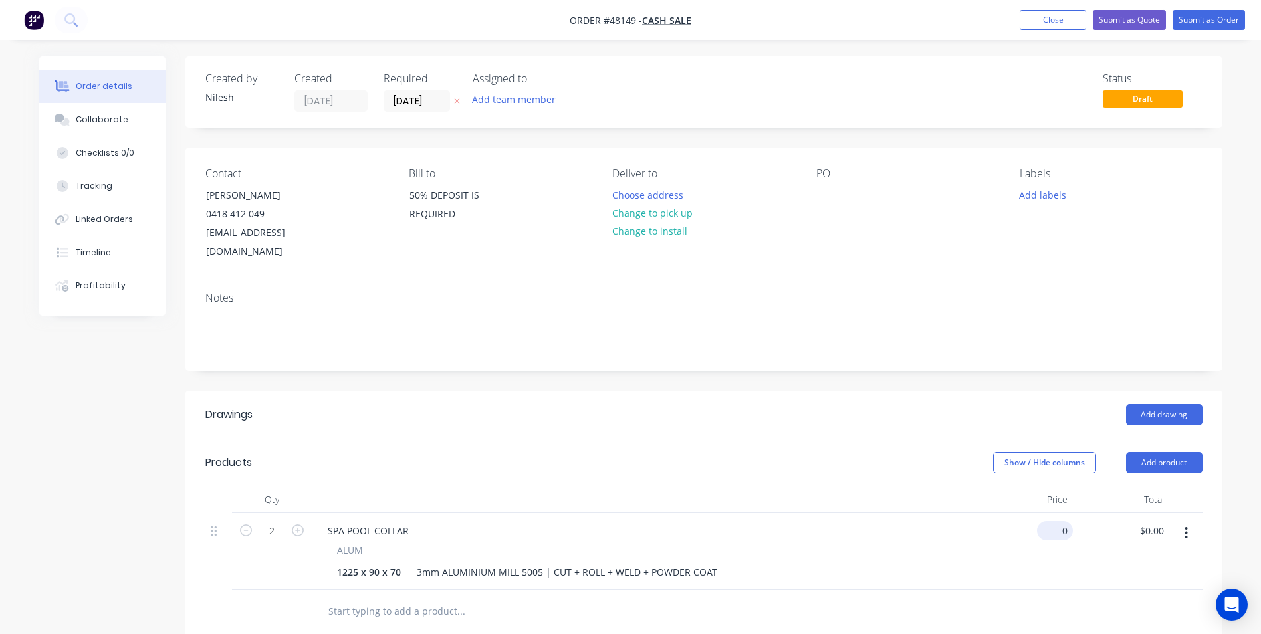
click at [1055, 521] on div "0 $0.00" at bounding box center [1055, 530] width 36 height 19
type input "$0.00"
click at [1159, 521] on input "0.00" at bounding box center [1154, 530] width 31 height 19
type input "3056.8"
type input "$1,528.40"
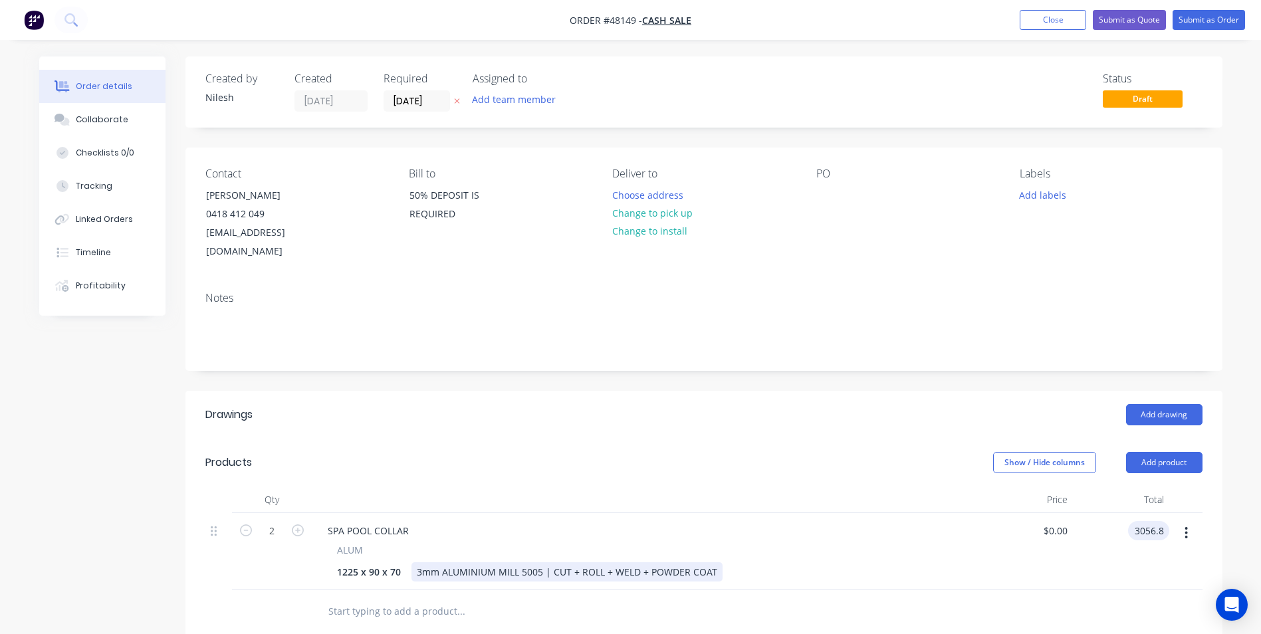
type input "$3,056.80"
click at [911, 562] on div "1225 x 90 x 70 3mm ALUMINIUM MILL 5005 | CUT + ROLL + WELD + POWDER COAT" at bounding box center [641, 571] width 619 height 19
click at [824, 188] on div at bounding box center [826, 194] width 21 height 19
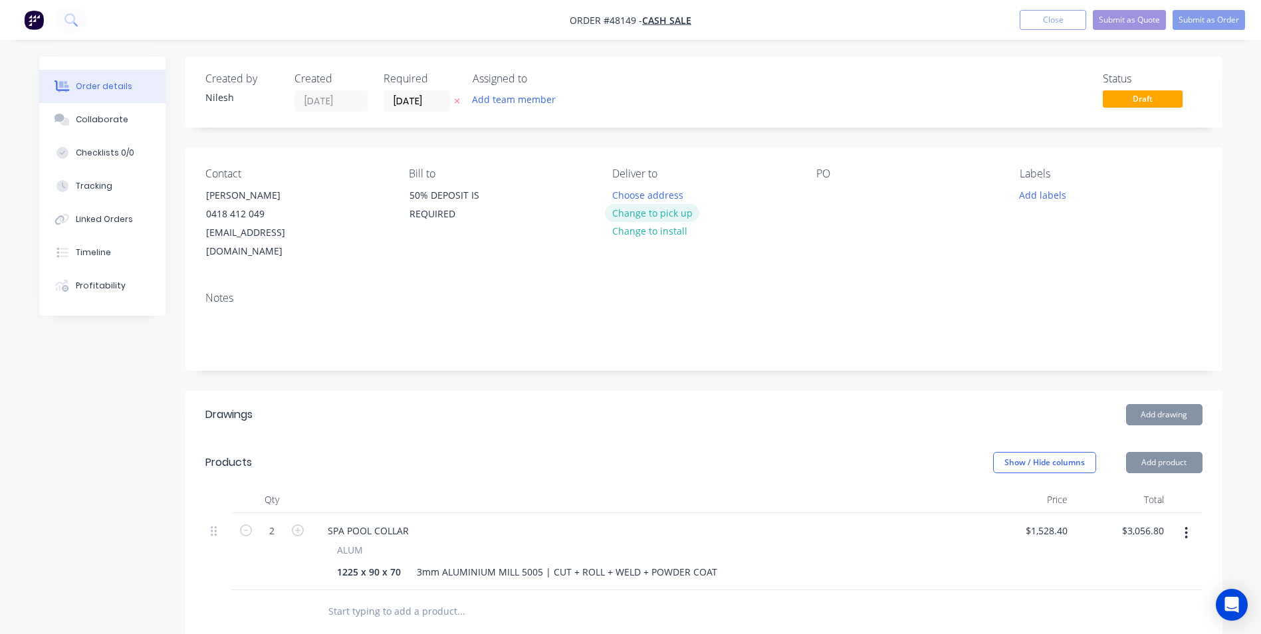
click at [655, 207] on button "Change to pick up" at bounding box center [652, 213] width 94 height 18
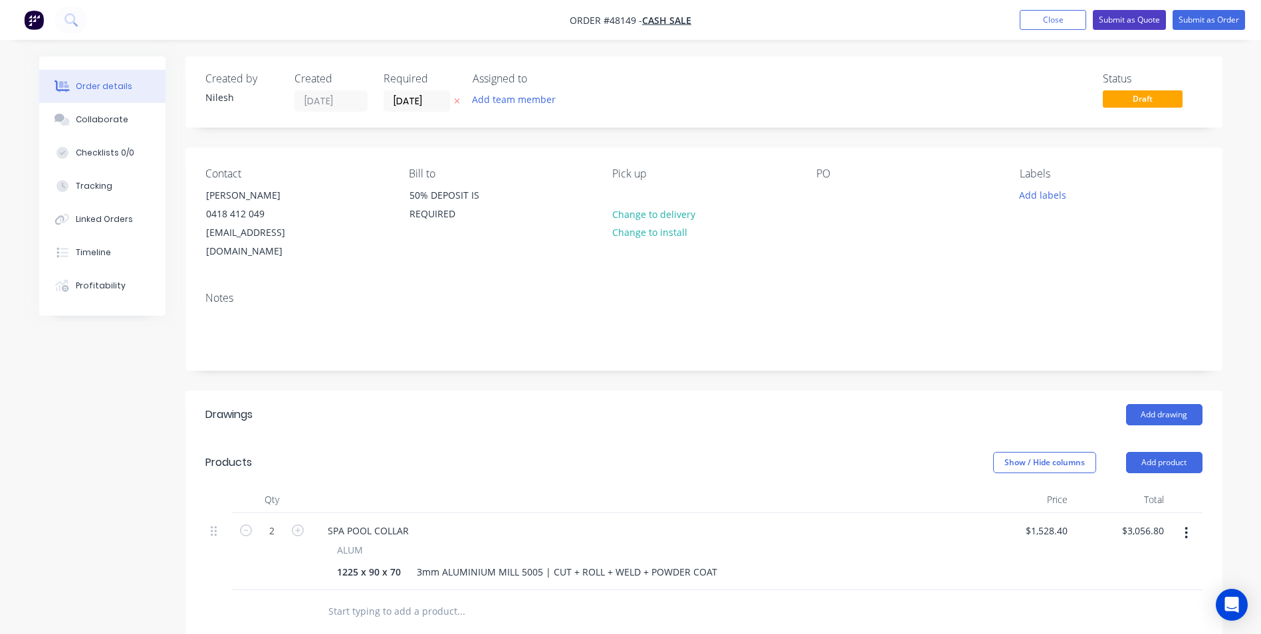
click at [1141, 17] on button "Submit as Quote" at bounding box center [1129, 20] width 73 height 20
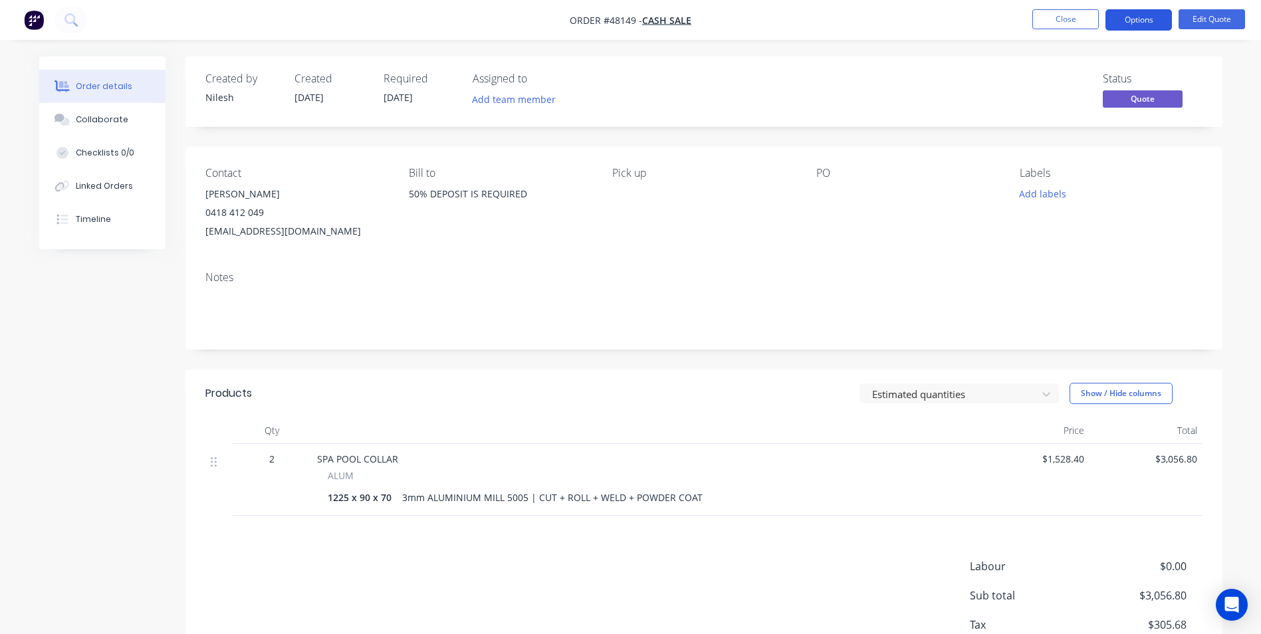
click at [1143, 17] on button "Options" at bounding box center [1138, 19] width 66 height 21
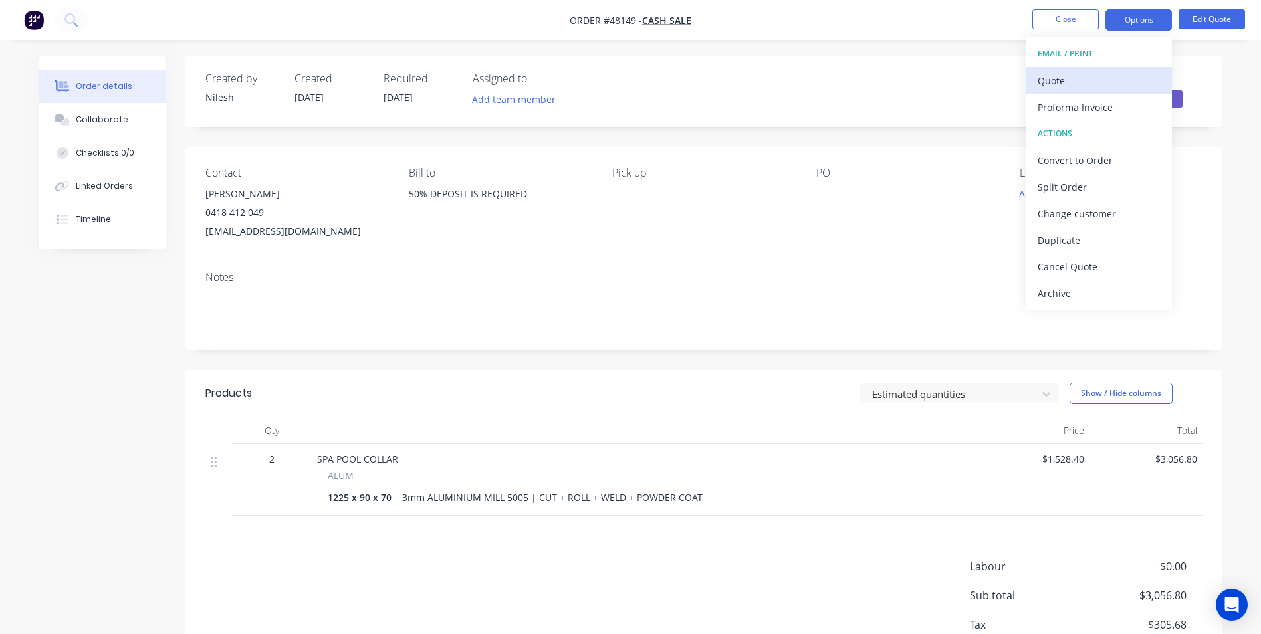
click at [1107, 90] on button "Quote" at bounding box center [1099, 80] width 146 height 27
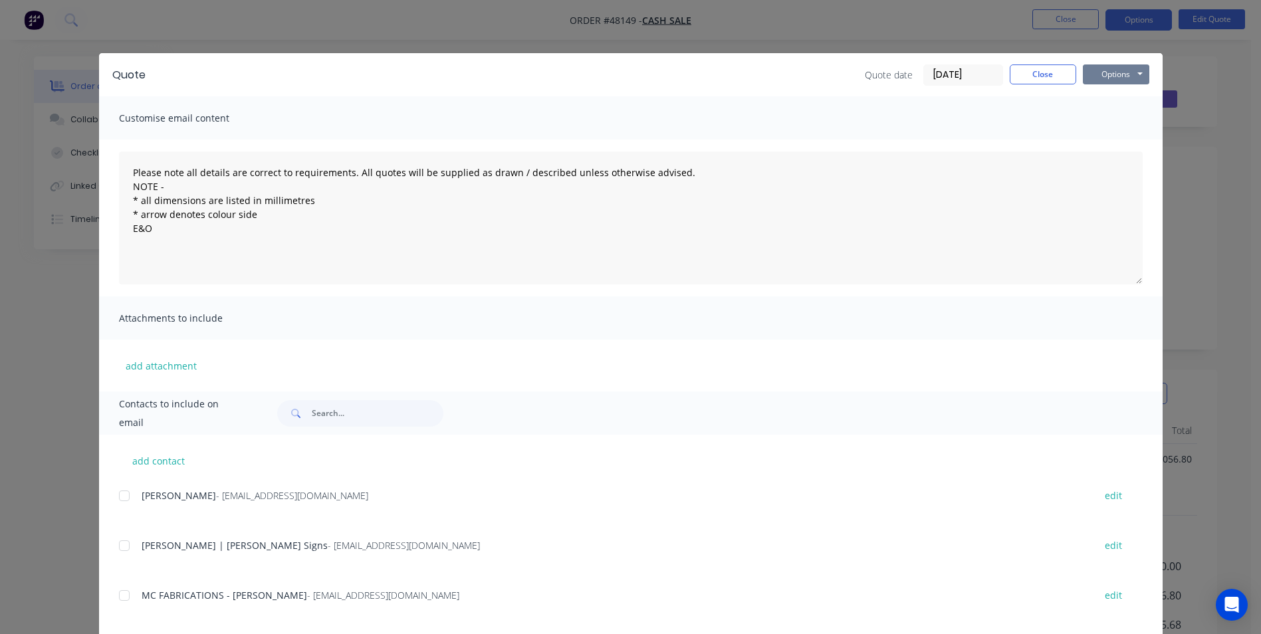
click at [1102, 70] on button "Options" at bounding box center [1116, 74] width 66 height 20
click at [1123, 121] on button "Print" at bounding box center [1125, 120] width 85 height 22
